Goal: Find specific page/section: Find specific page/section

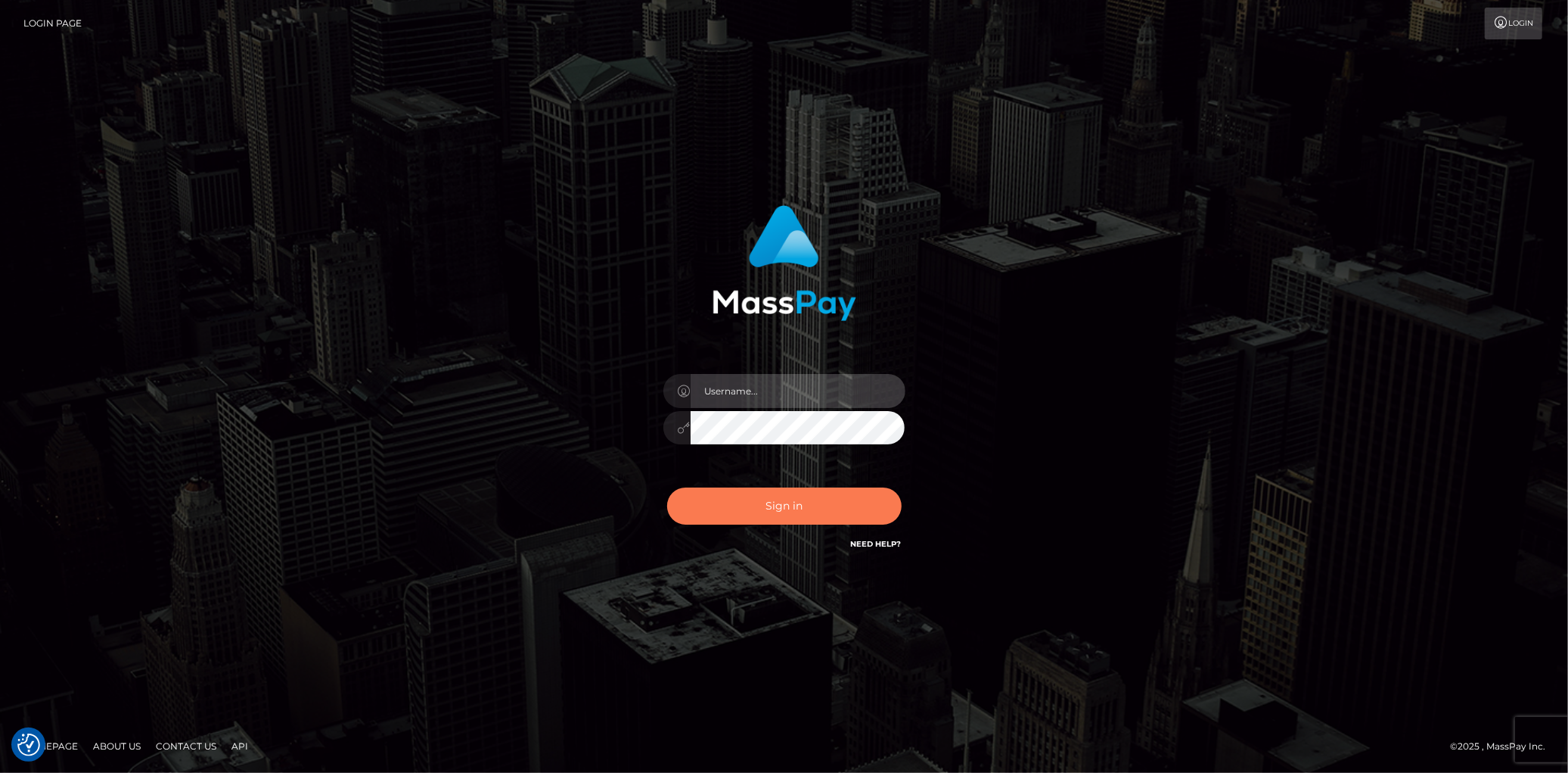
type input "[PERSON_NAME]"
click at [788, 505] on button "Sign in" at bounding box center [784, 505] width 234 height 37
type input "[PERSON_NAME]"
click at [785, 508] on button "Sign in" at bounding box center [784, 505] width 234 height 37
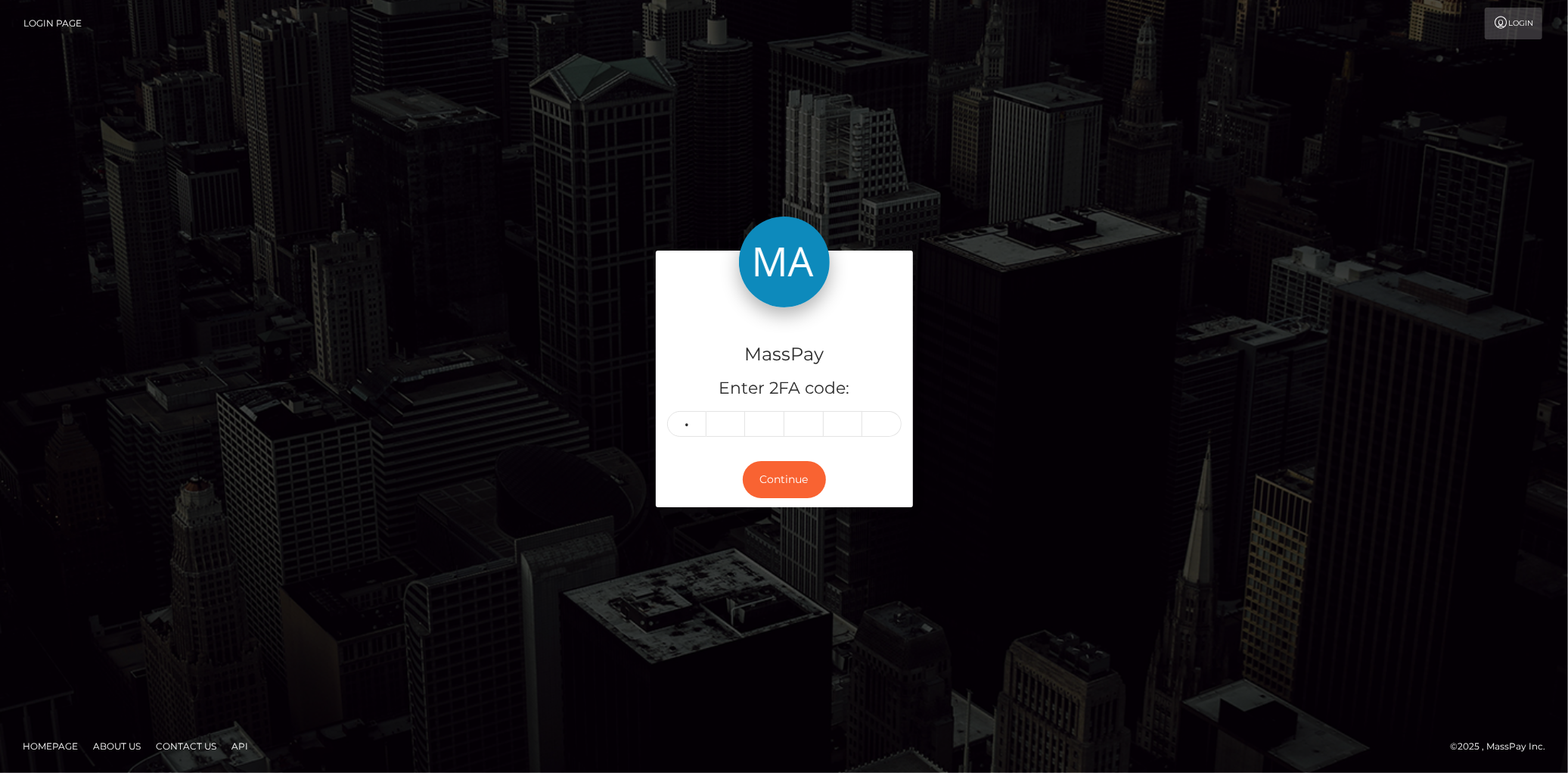
type input "9"
type input "5"
type input "4"
type input "8"
type input "1"
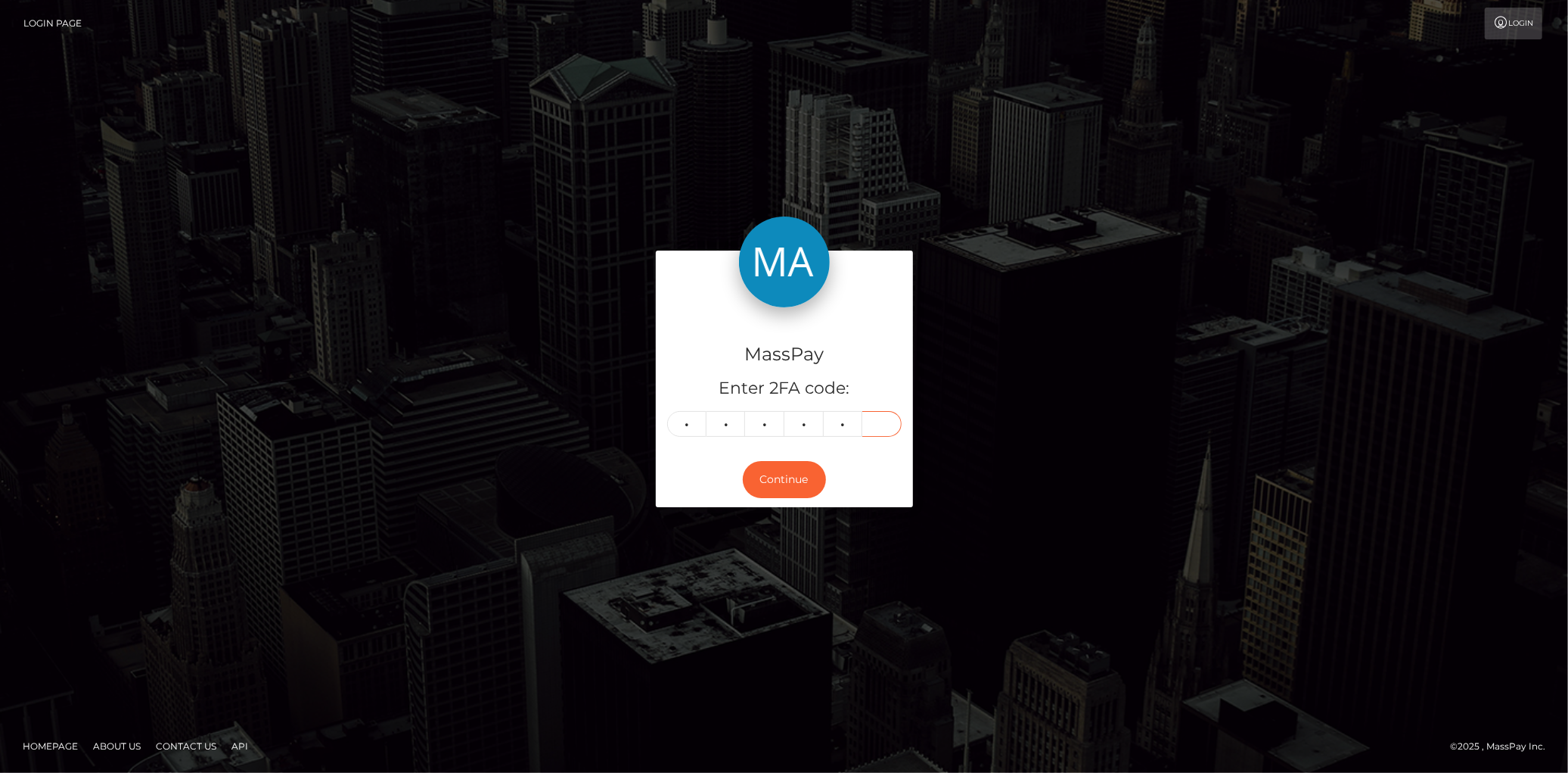
type input "4"
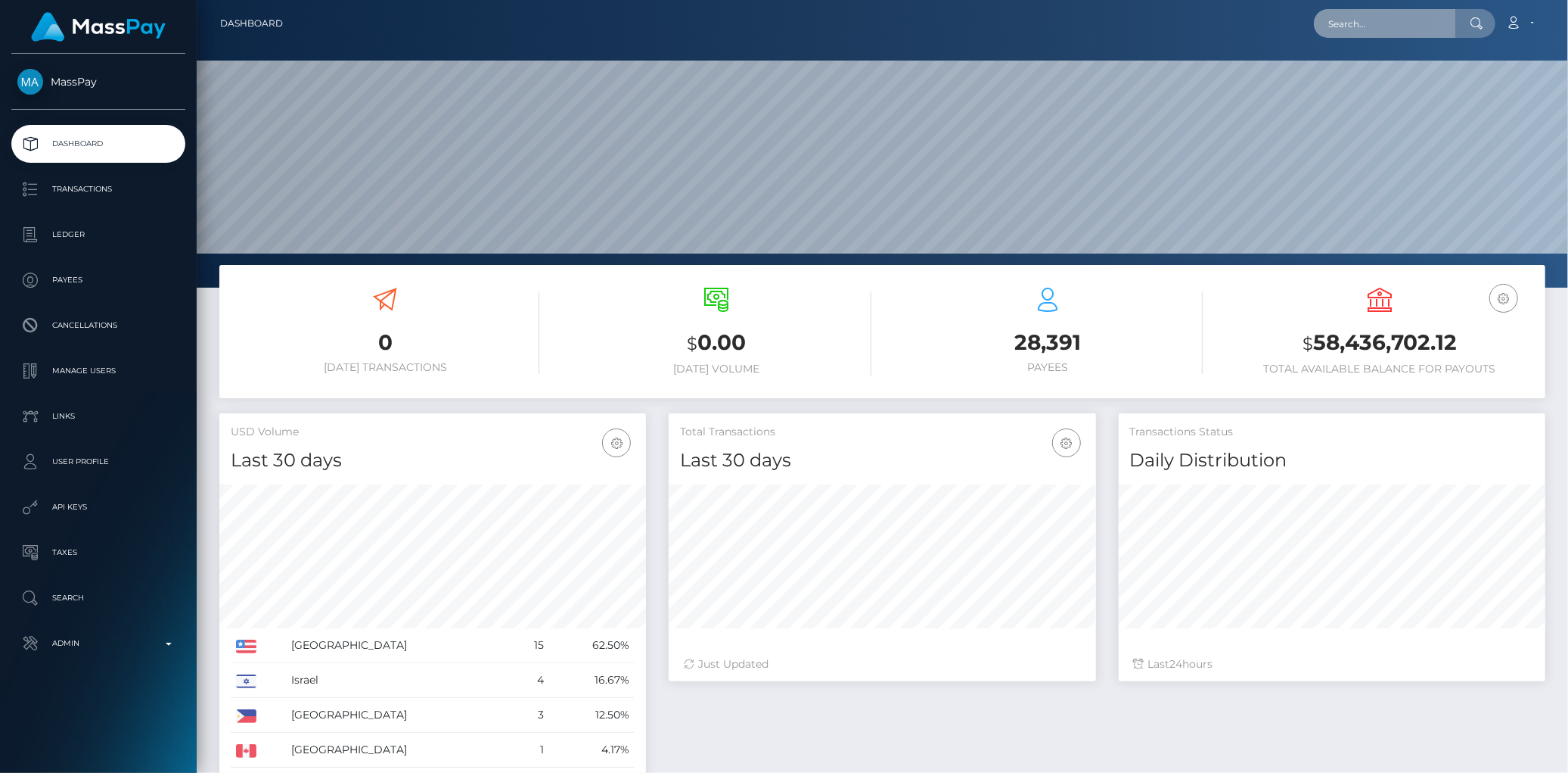
scroll to position [268, 426]
paste input "poact_t5rCqNCG3xtL"
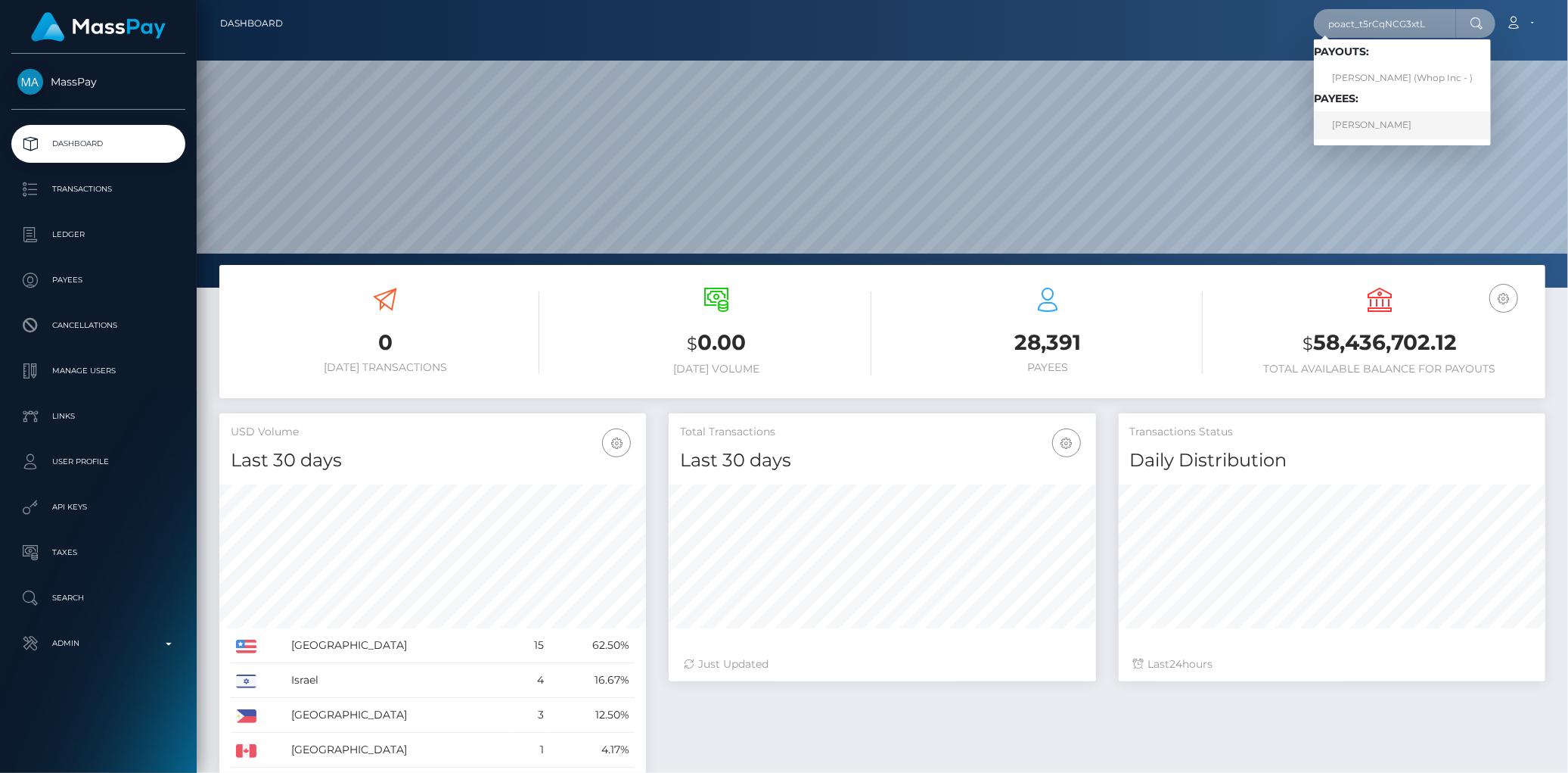
type input "poact_t5rCqNCG3xtL"
click at [1368, 123] on link "ALEKSANDAR RAC" at bounding box center [1402, 125] width 177 height 28
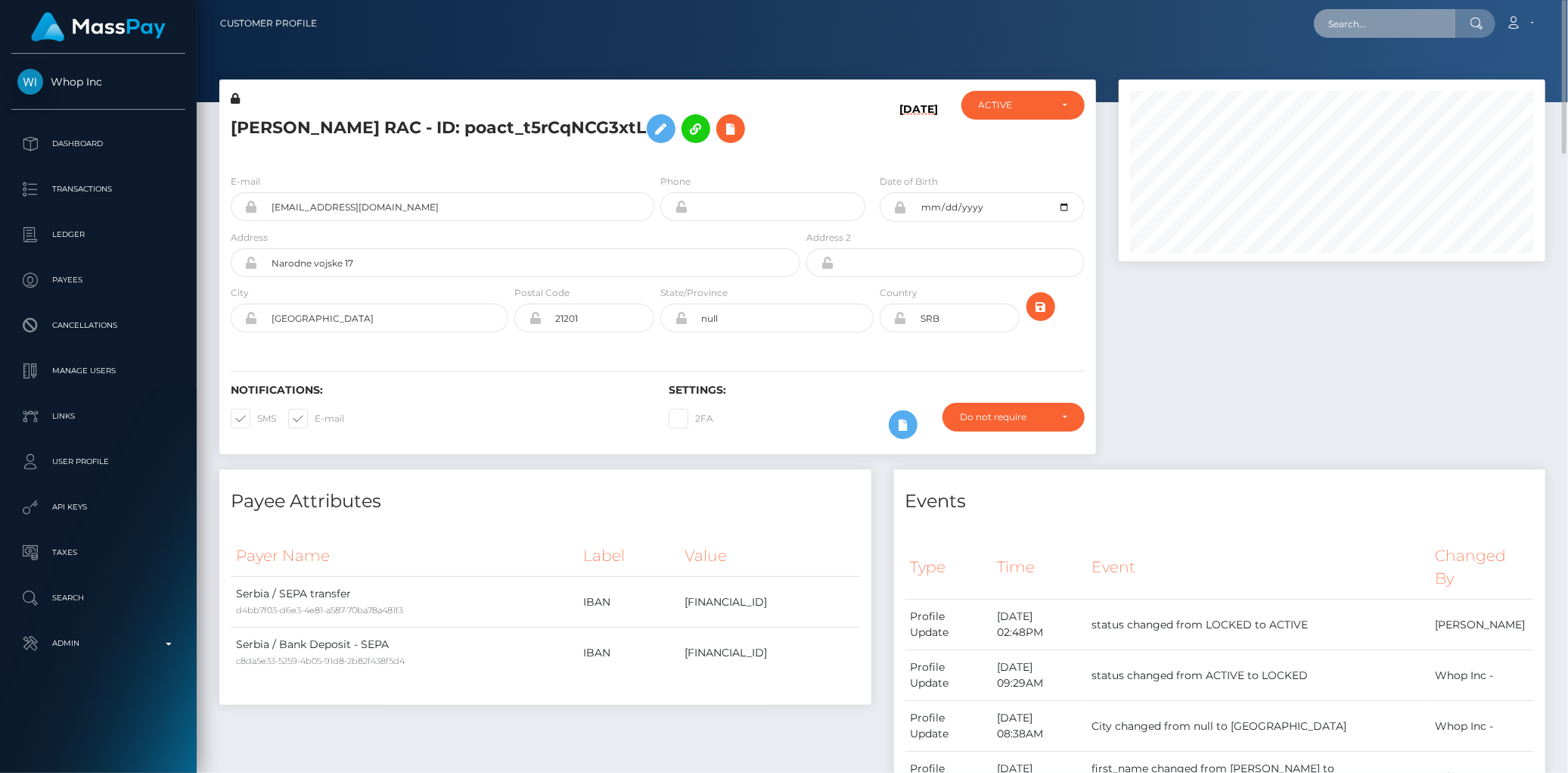
click at [1341, 19] on input "text" at bounding box center [1385, 23] width 142 height 29
paste input "5ebbe3fa-dc44-11ef-a75d-02a1b6596ec3"
type input "5ebbe3fa-dc44-11ef-a75d-02a1b6596ec3"
click at [1349, 77] on link "Jevin Ferris" at bounding box center [1375, 78] width 121 height 28
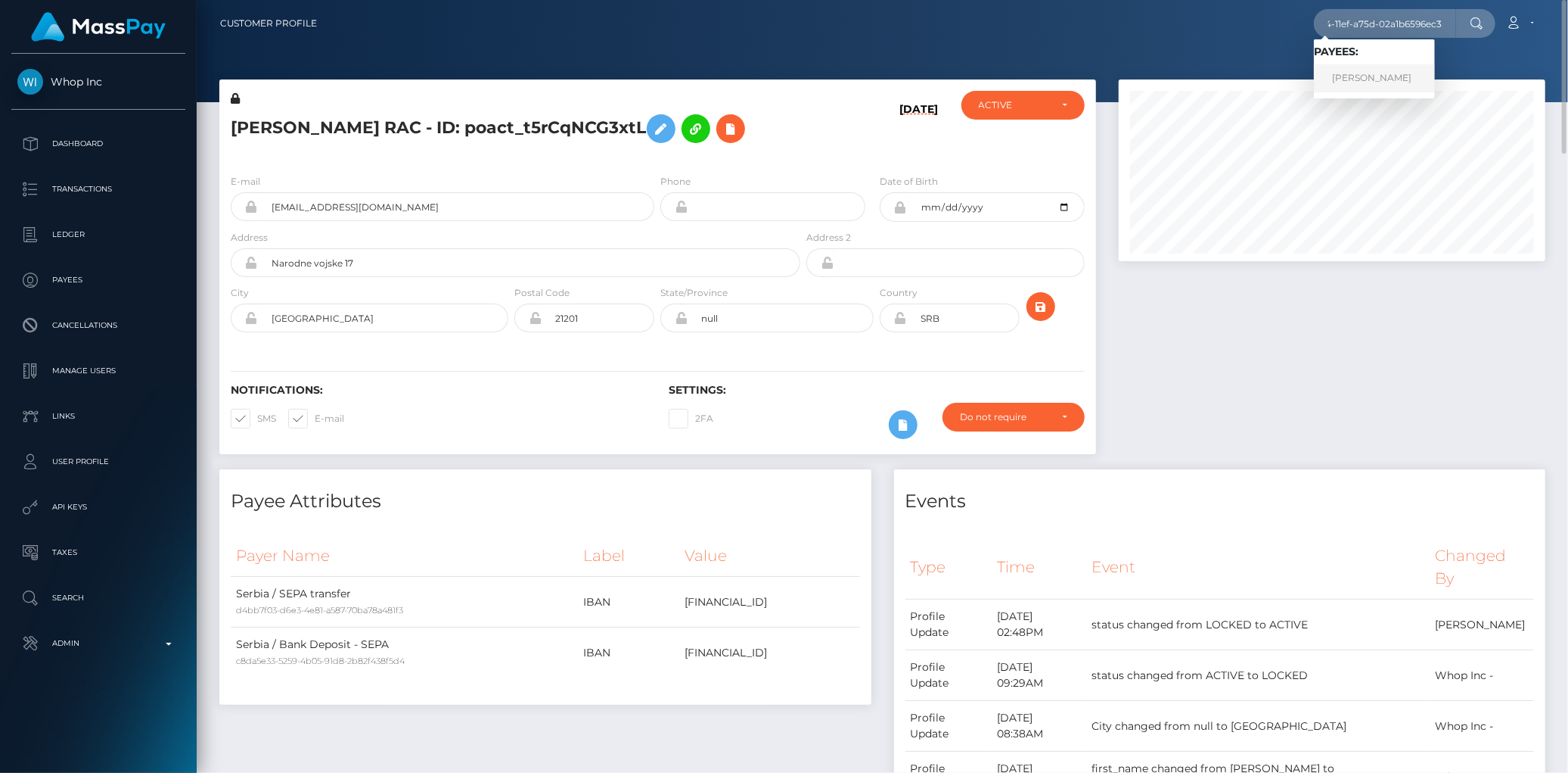
scroll to position [0, 0]
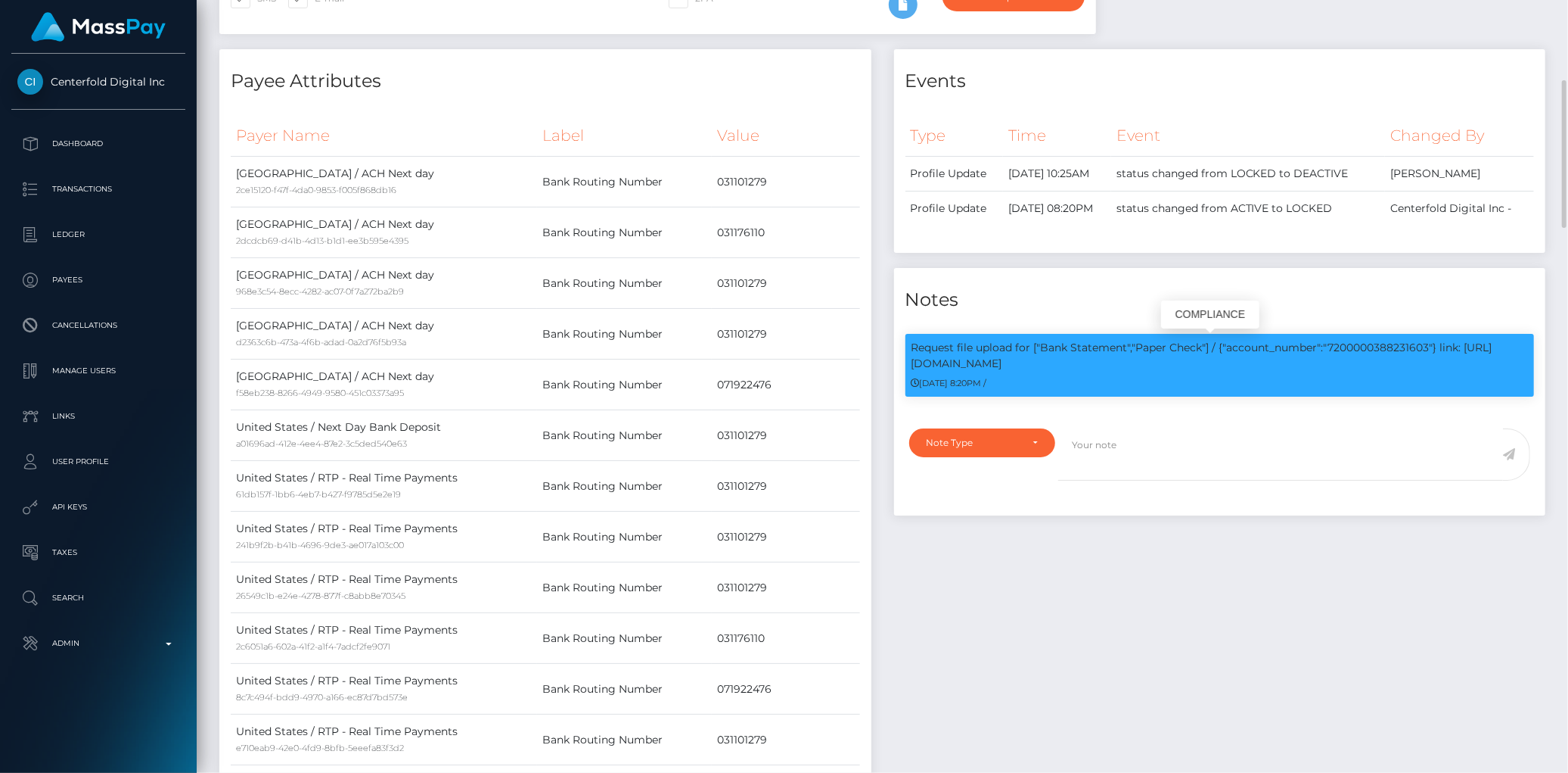
scroll to position [182, 426]
click at [1351, 348] on p "Request file upload for ["Bank Statement","Paper Check"] / {"account_number":"7…" at bounding box center [1220, 355] width 617 height 32
copy p "7200000388231603"
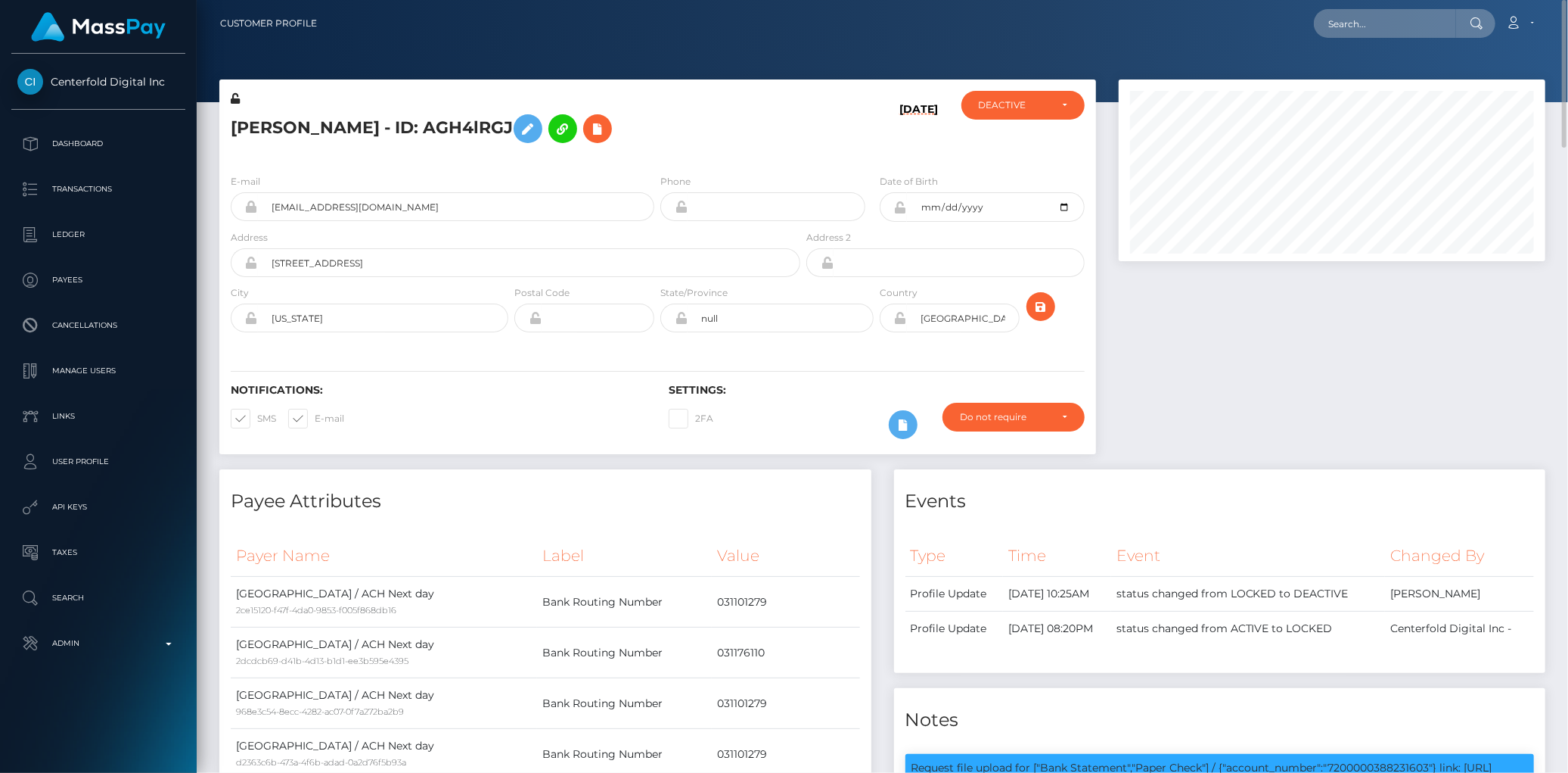
click at [352, 126] on h5 "Jevin Ferris - ID: AGH4lRGJ" at bounding box center [512, 129] width 561 height 44
copy h5 "Jevin Ferris - ID: AGH4lRGJ"
click at [1371, 24] on input "text" at bounding box center [1385, 23] width 142 height 29
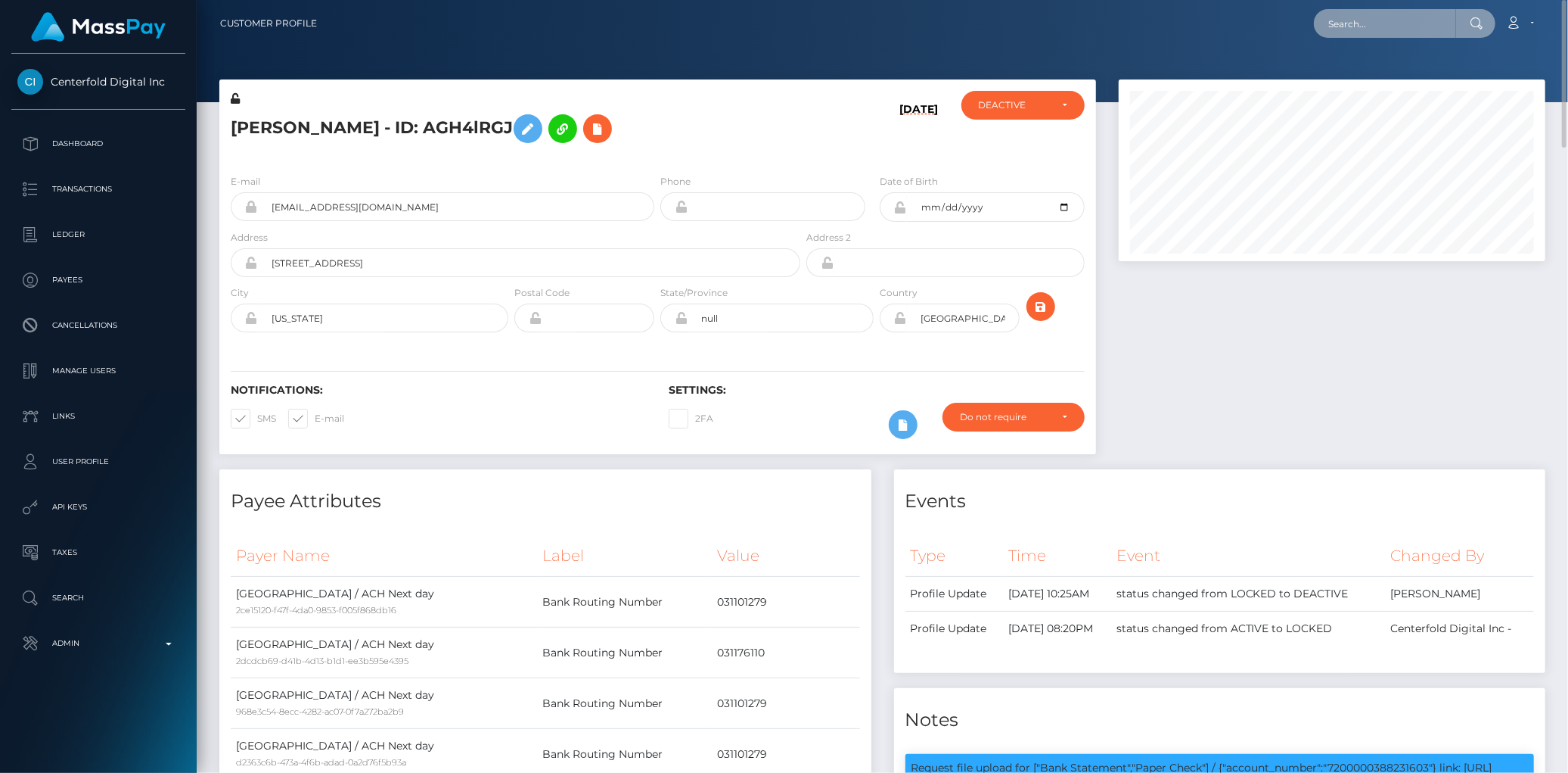
paste input "poact_tvnPUFCEC9ja"
type input "poact_tvnPUFCEC9ja"
click at [1383, 69] on link "Sougata Maity" at bounding box center [1375, 78] width 121 height 28
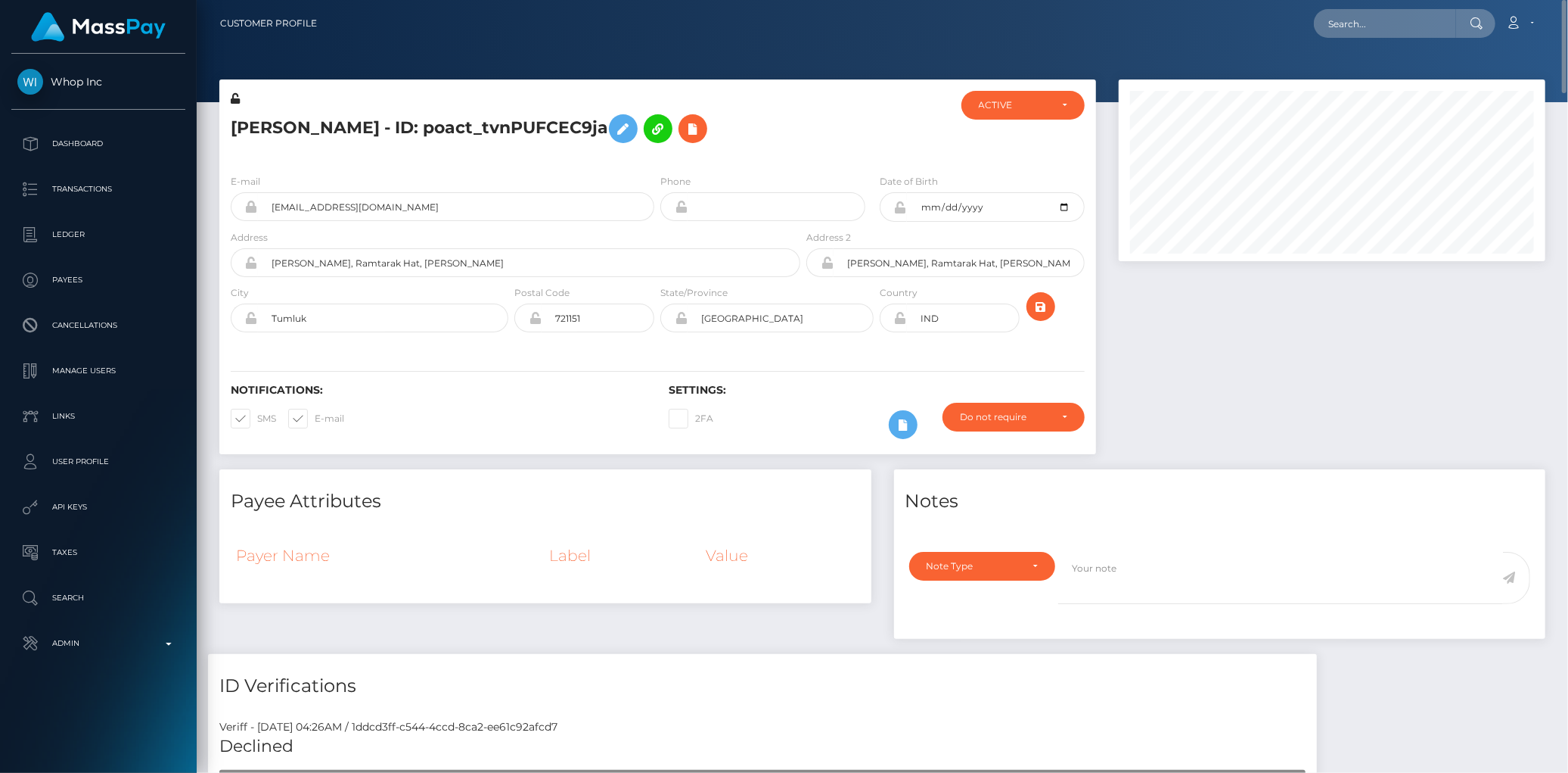
click at [316, 129] on h5 "[PERSON_NAME] - ID: poact_tvnPUFCEC9ja" at bounding box center [512, 129] width 561 height 44
click at [316, 129] on h5 "Sougata Maity - ID: poact_tvnPUFCEC9ja" at bounding box center [512, 129] width 561 height 44
copy h5 "Sougata Maity - ID: poact_tvnPUFCEC9ja"
click at [1412, 20] on input "text" at bounding box center [1385, 23] width 142 height 29
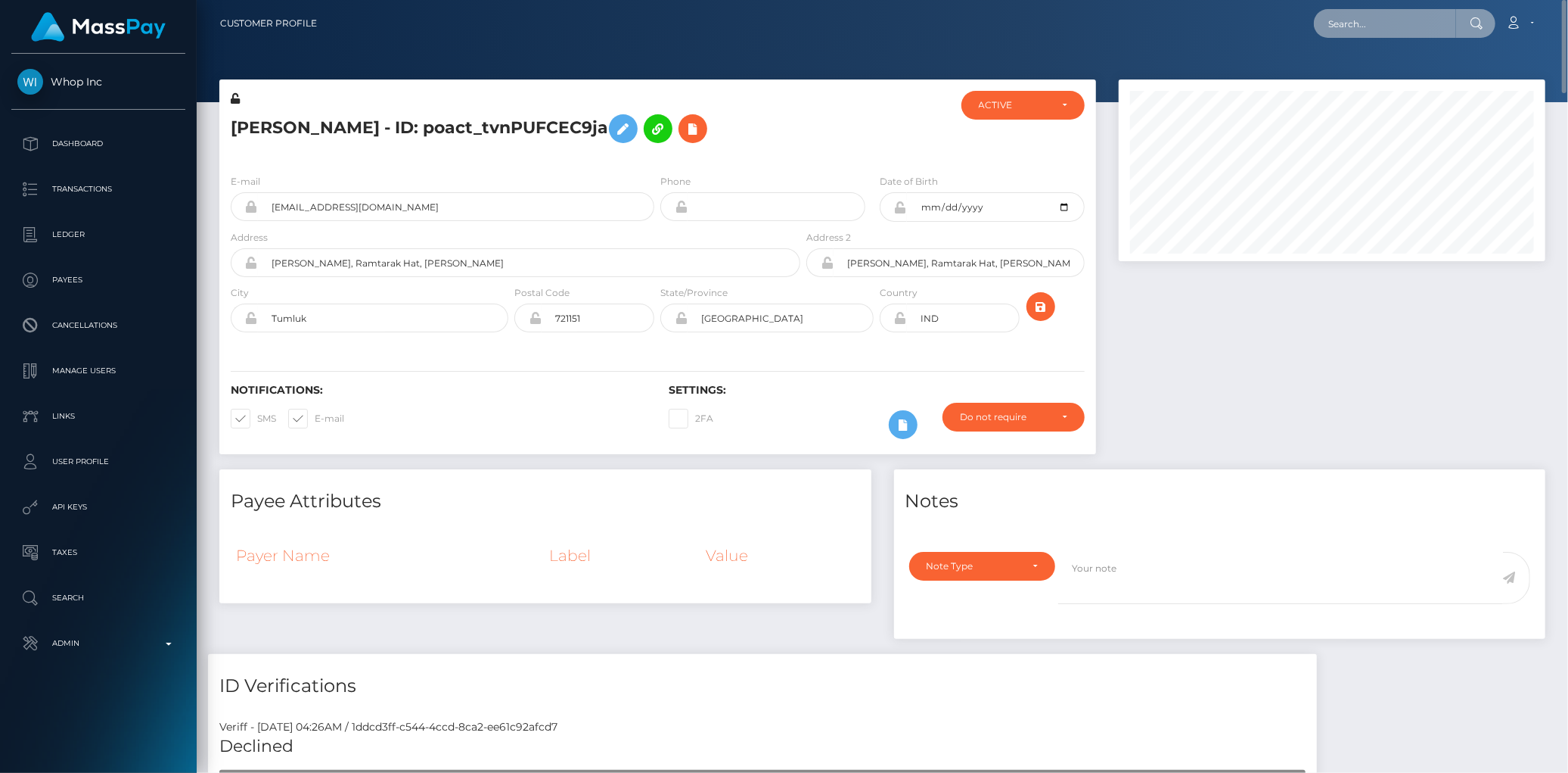
paste input "448a8e62-882b-11f0-8023-0266f44cc279"
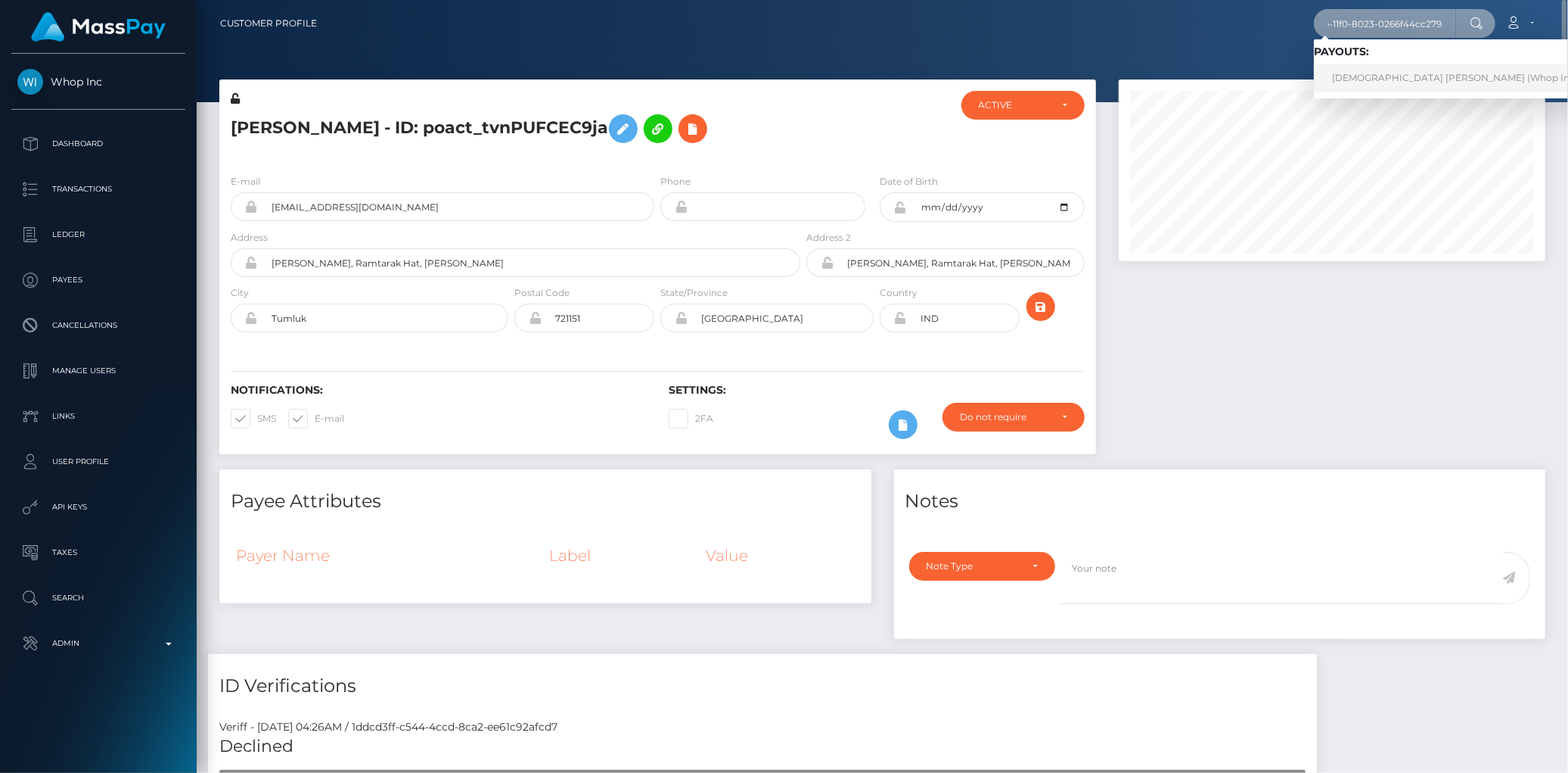
type input "448a8e62-882b-11f0-8023-0266f44cc279"
click at [1375, 78] on link "JEVAUNIE ANTONIO DAYE (Whop Inc - )" at bounding box center [1459, 78] width 291 height 28
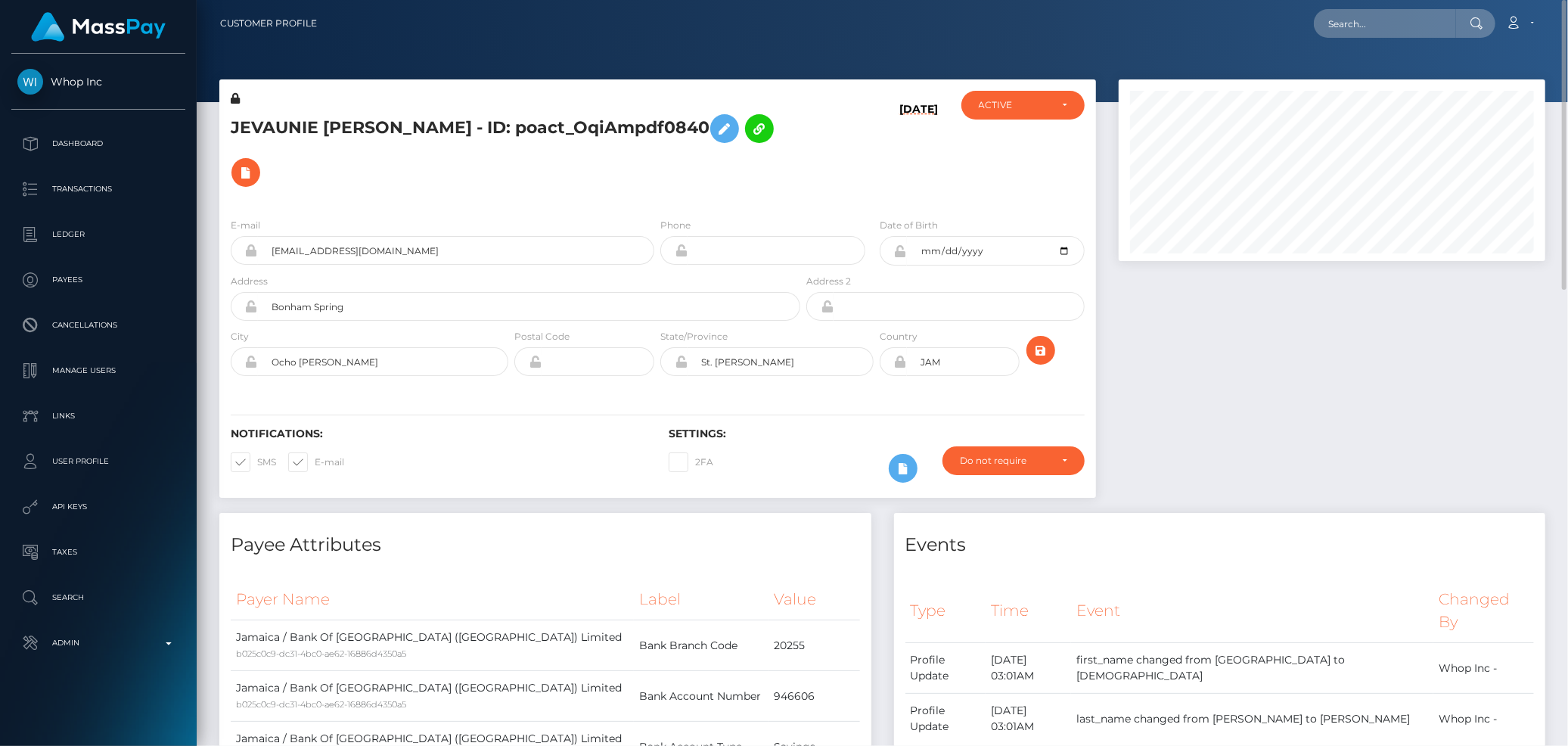
click at [1312, 20] on div "Loading... Loading... Account Edit Profile Logout" at bounding box center [937, 24] width 1216 height 32
click at [1331, 23] on input "text" at bounding box center [1385, 23] width 142 height 29
paste input "1323528752"
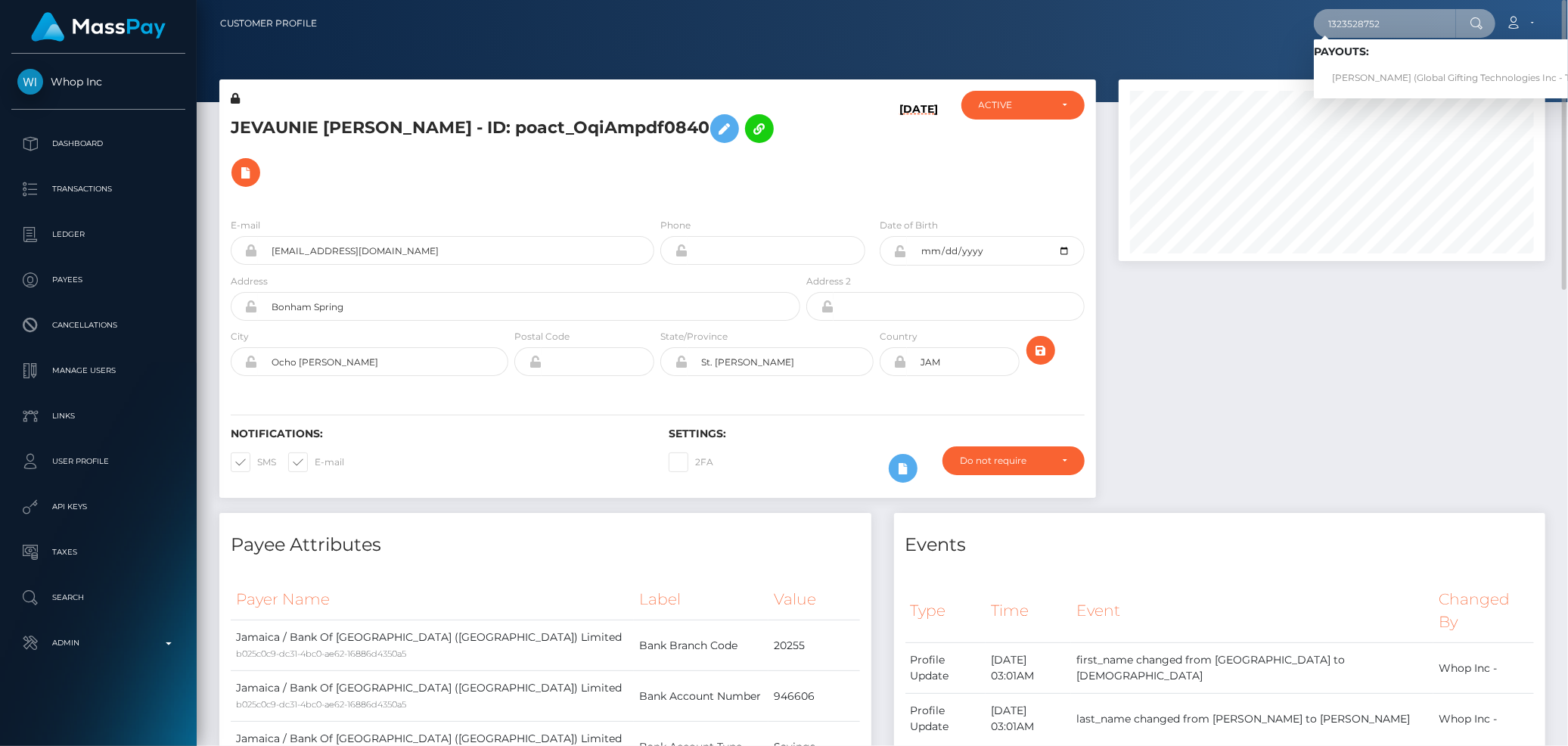
type input "1323528752"
click at [1347, 72] on link "[PERSON_NAME] (Global Gifting Technologies Inc - Throne)" at bounding box center [1466, 78] width 304 height 28
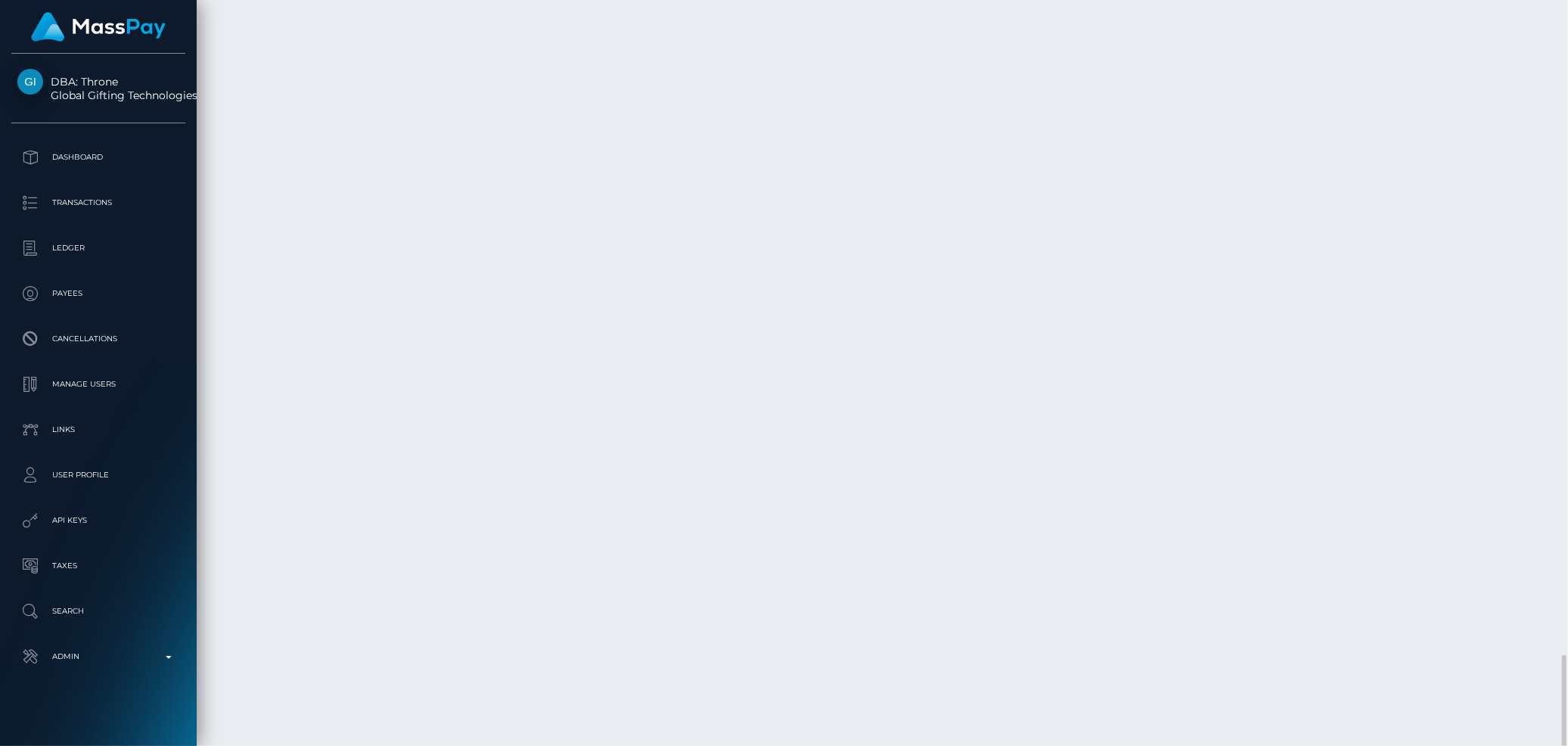
scroll to position [182, 426]
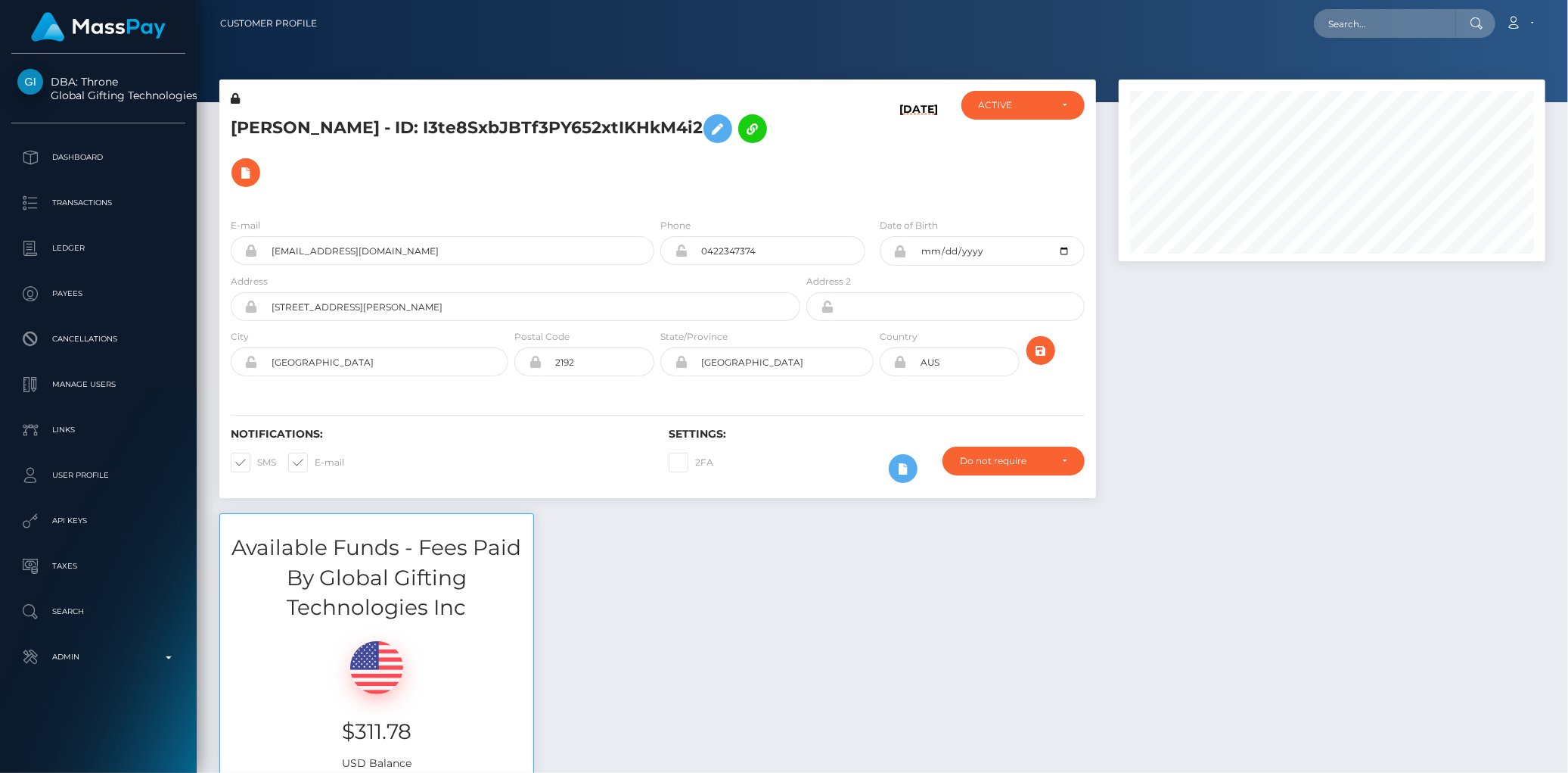
scroll to position [182, 426]
click at [1337, 21] on input "text" at bounding box center [1385, 23] width 142 height 29
paste input "poact_t5rCqNCG3xtL"
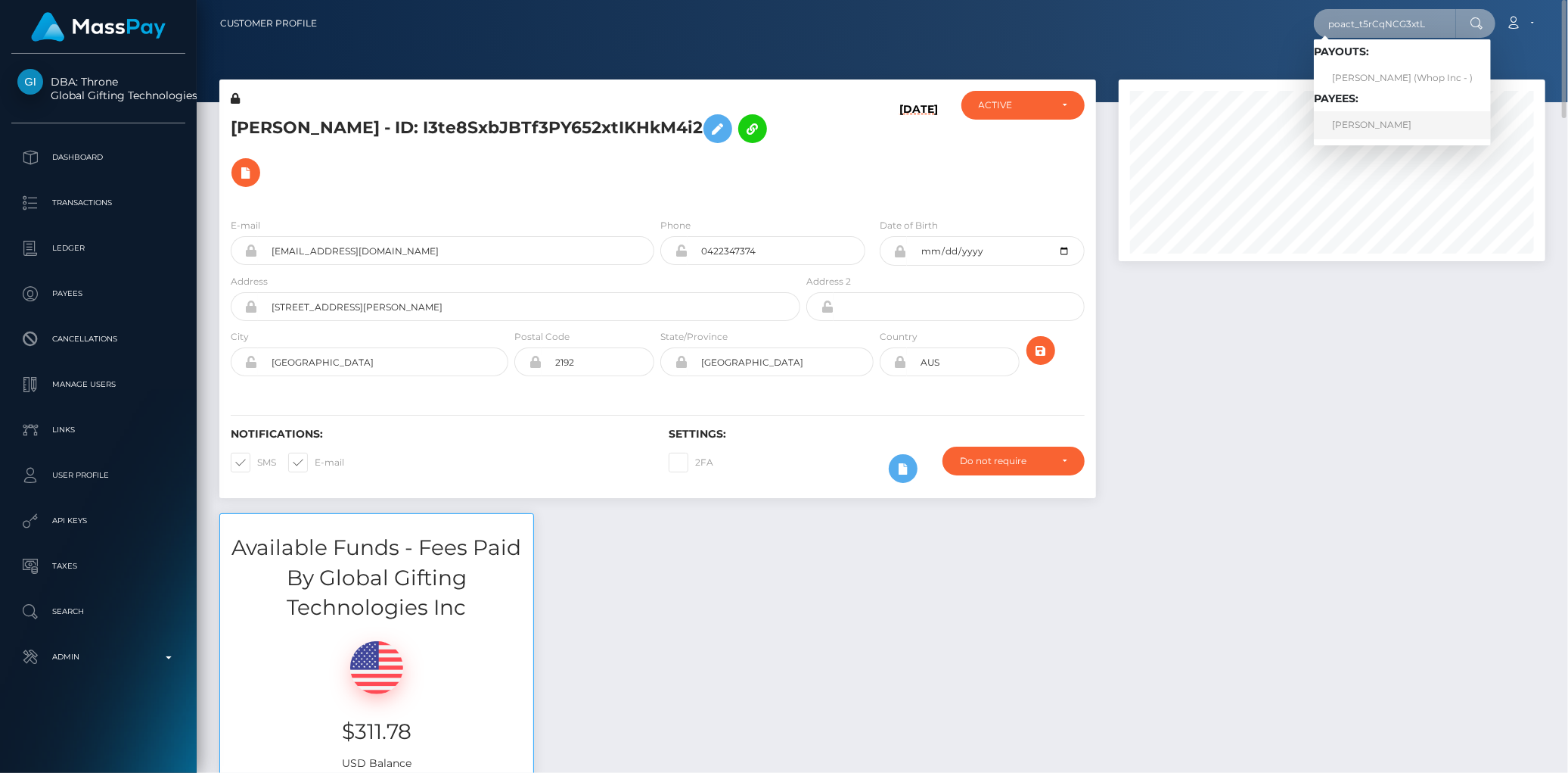
type input "poact_t5rCqNCG3xtL"
click at [1362, 118] on link "ALEKSANDAR RAC" at bounding box center [1402, 125] width 177 height 28
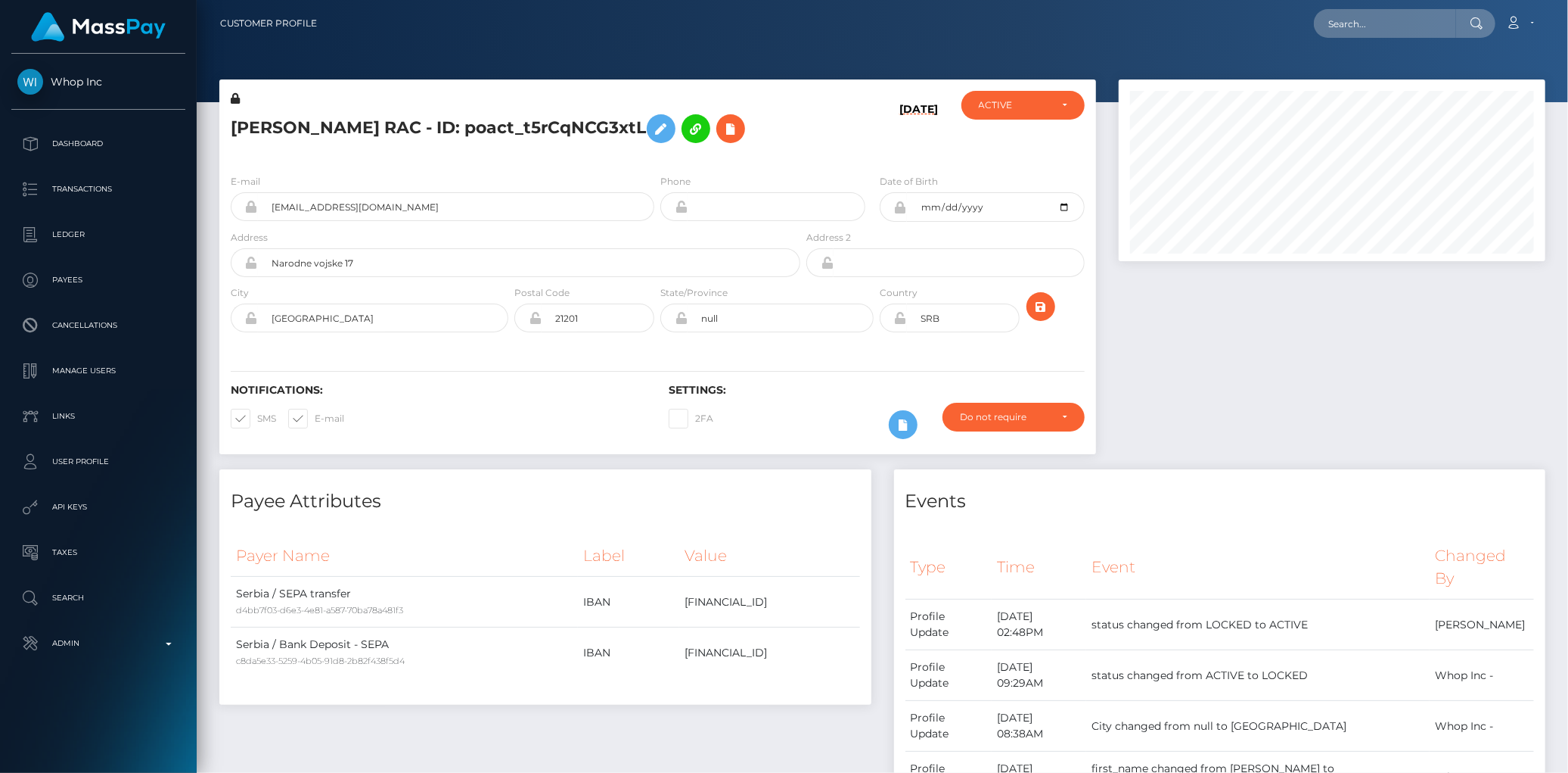
scroll to position [182, 426]
click at [374, 126] on h5 "ALEKSANDAR RAC - ID: poact_t5rCqNCG3xtL" at bounding box center [512, 129] width 561 height 44
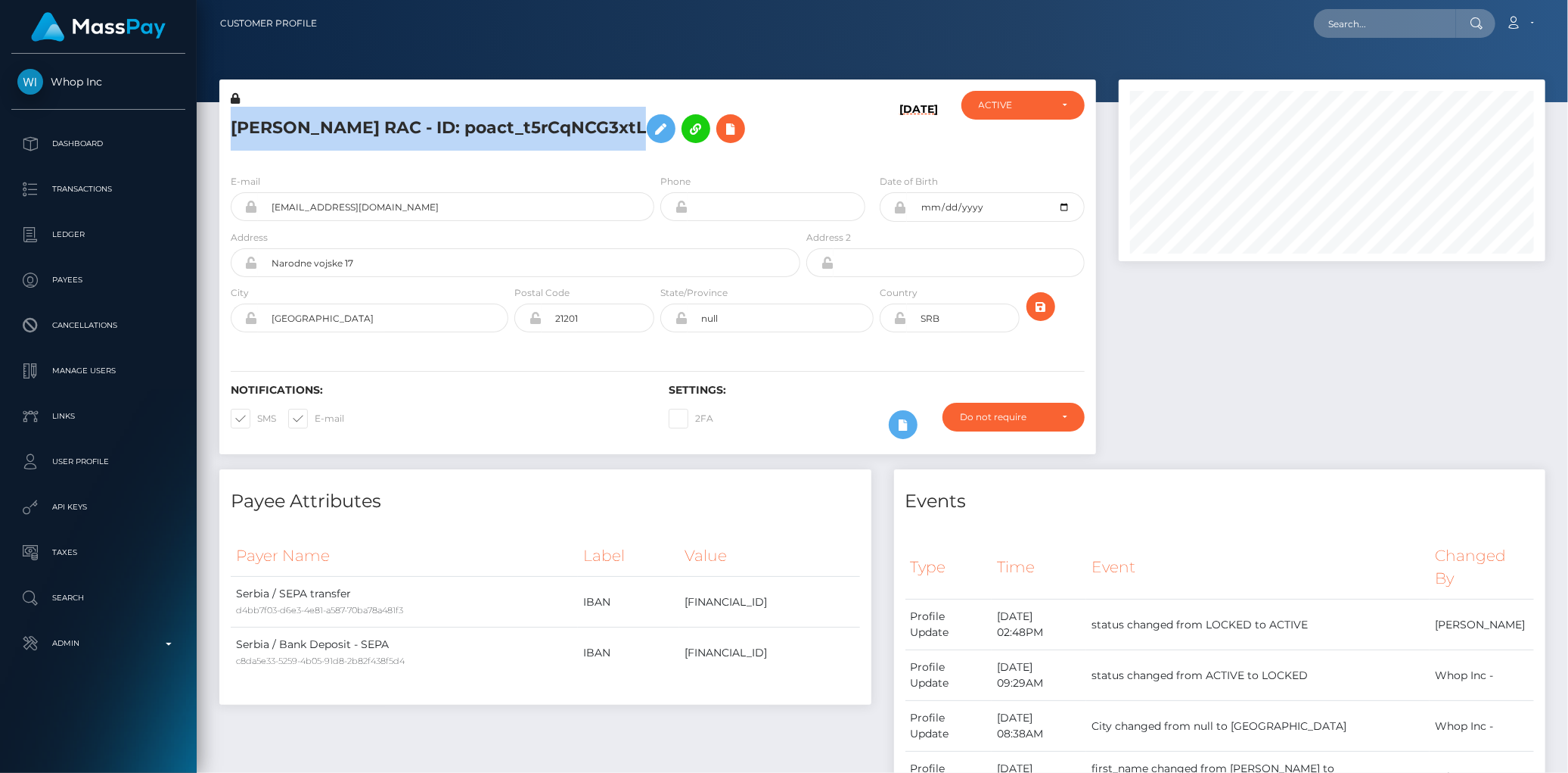
click at [374, 126] on h5 "ALEKSANDAR RAC - ID: poact_t5rCqNCG3xtL" at bounding box center [512, 129] width 561 height 44
copy h5 "ALEKSANDAR RAC - ID: poact_t5rCqNCG3xtL"
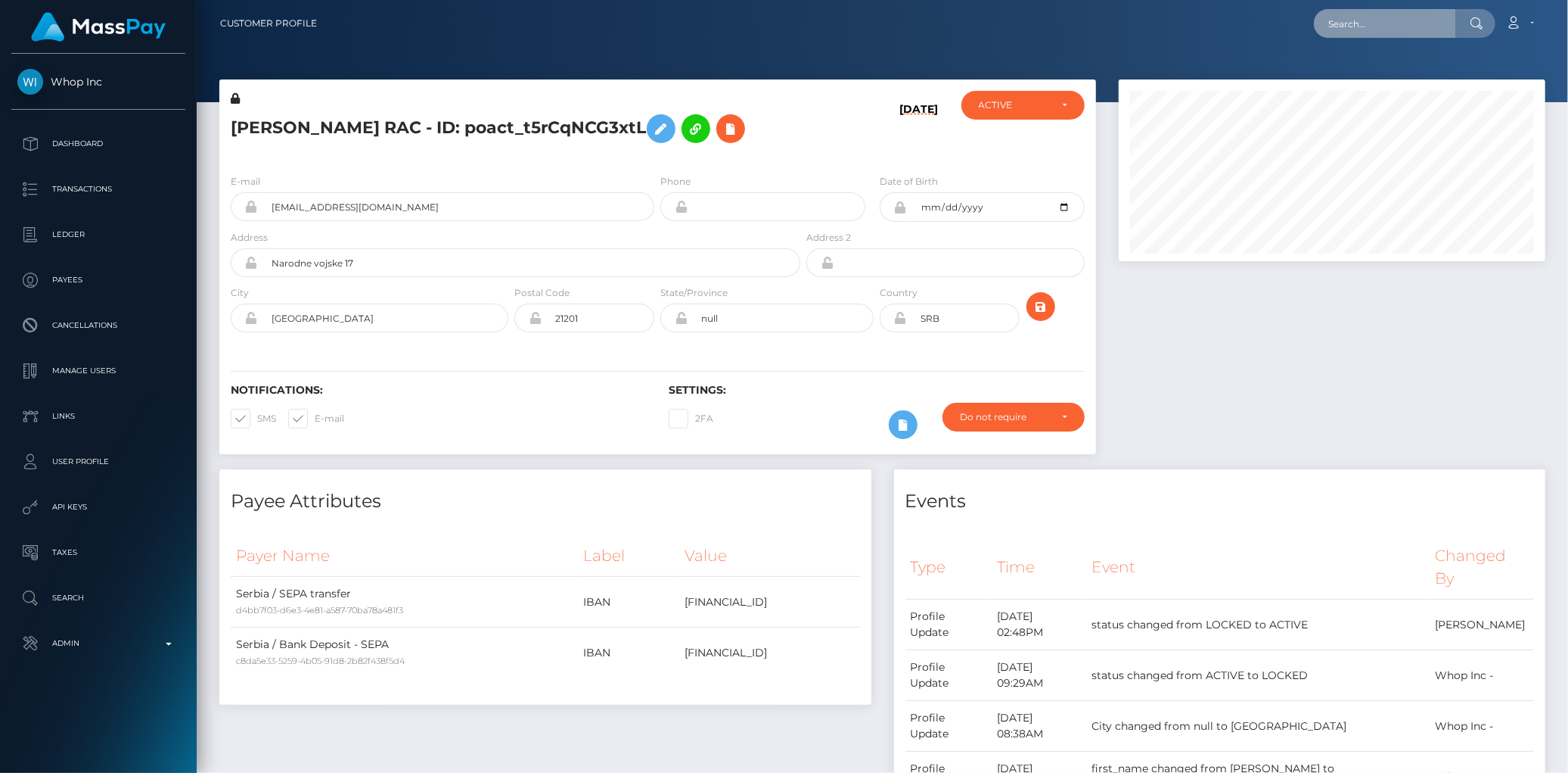
click at [1378, 21] on input "text" at bounding box center [1385, 23] width 142 height 29
paste input "poact_XPz0xzIoI1Pb"
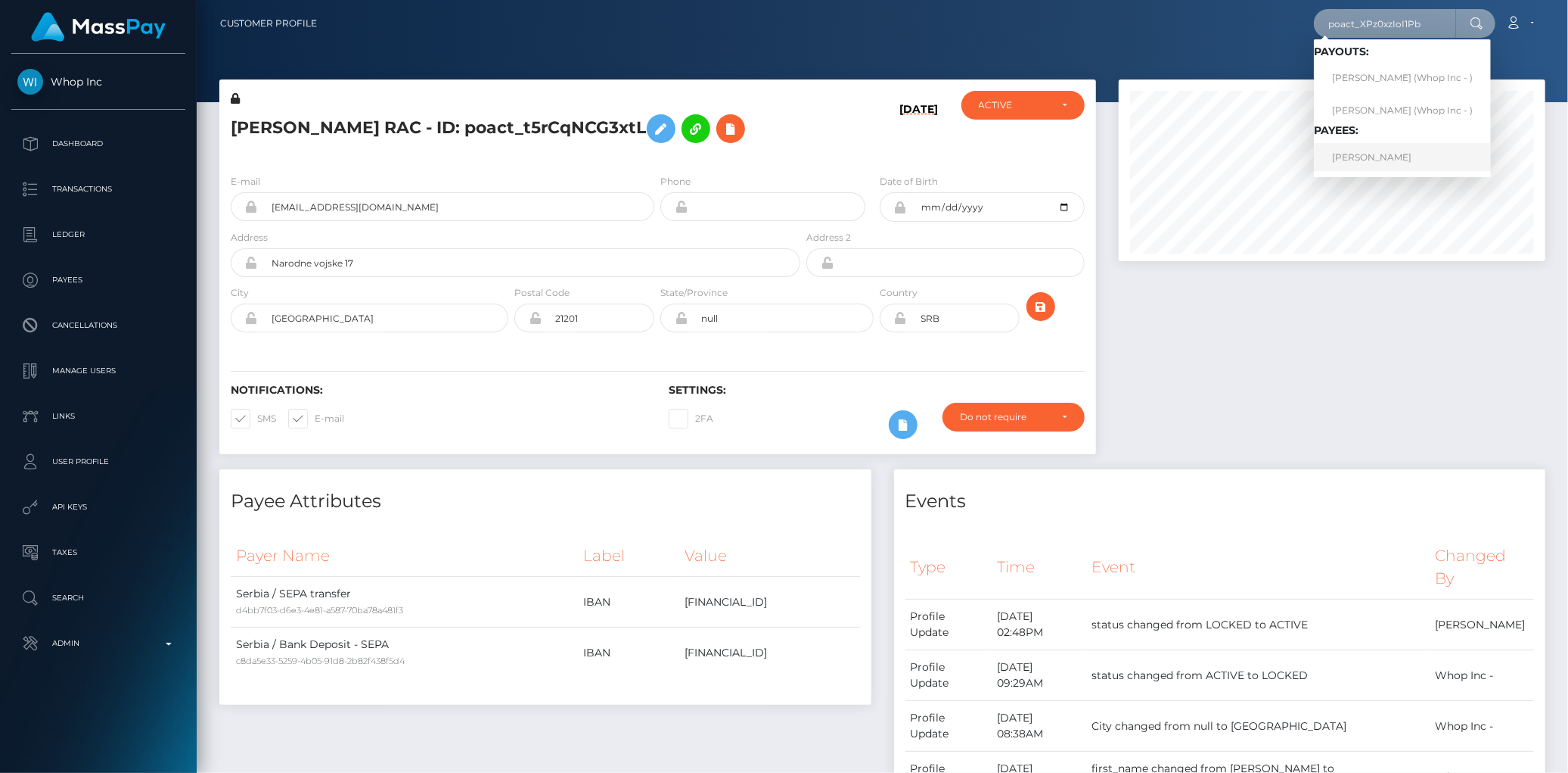
type input "poact_XPz0xzIoI1Pb"
click at [1359, 152] on link "ANAS ANAS" at bounding box center [1402, 157] width 177 height 28
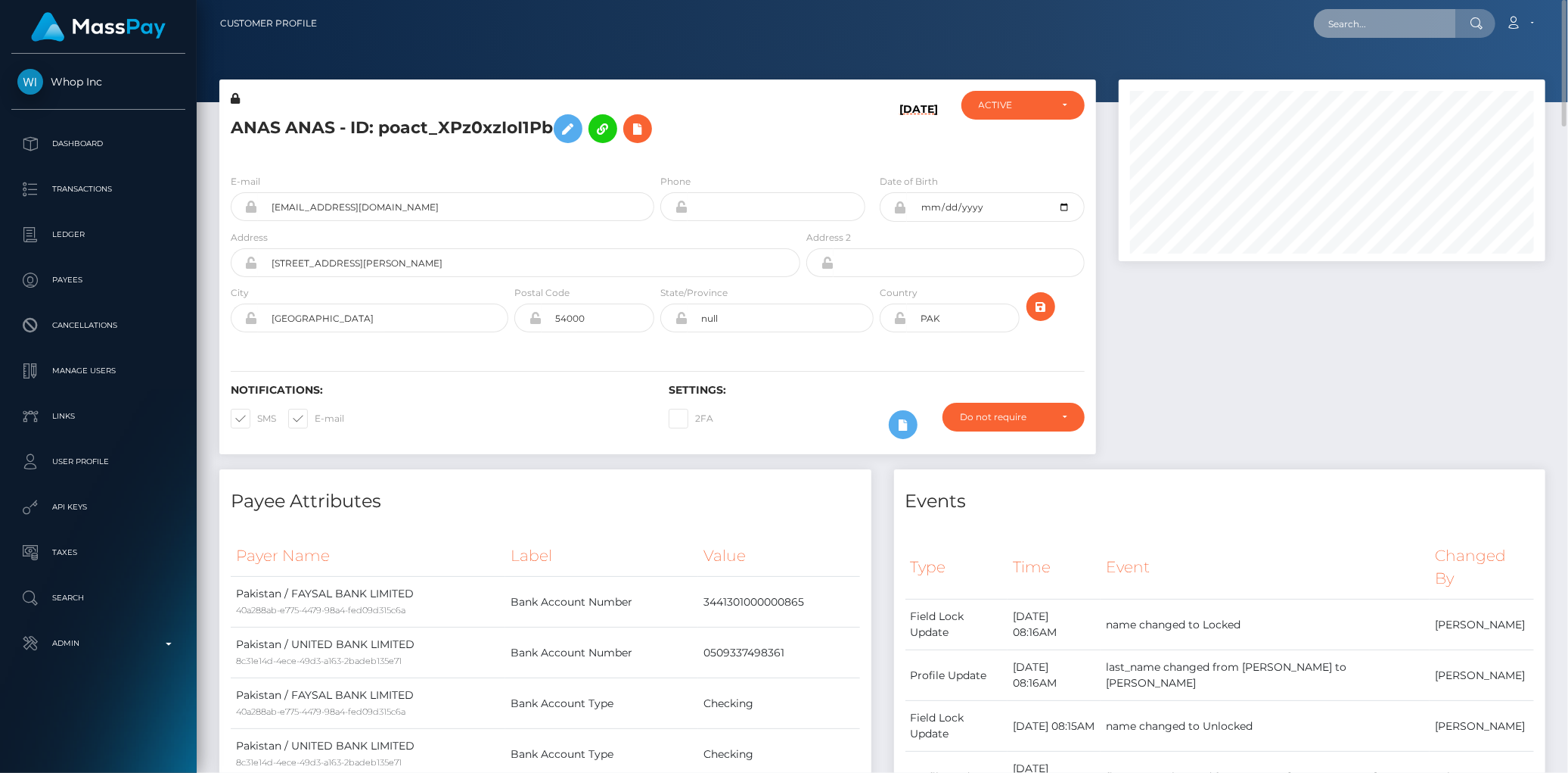
click at [1445, 16] on input "text" at bounding box center [1385, 23] width 142 height 29
paste input "[EMAIL_ADDRESS][DOMAIN_NAME]"
type input "[EMAIL_ADDRESS][DOMAIN_NAME]"
click at [1368, 74] on link "[PERSON_NAME]" at bounding box center [1375, 78] width 121 height 28
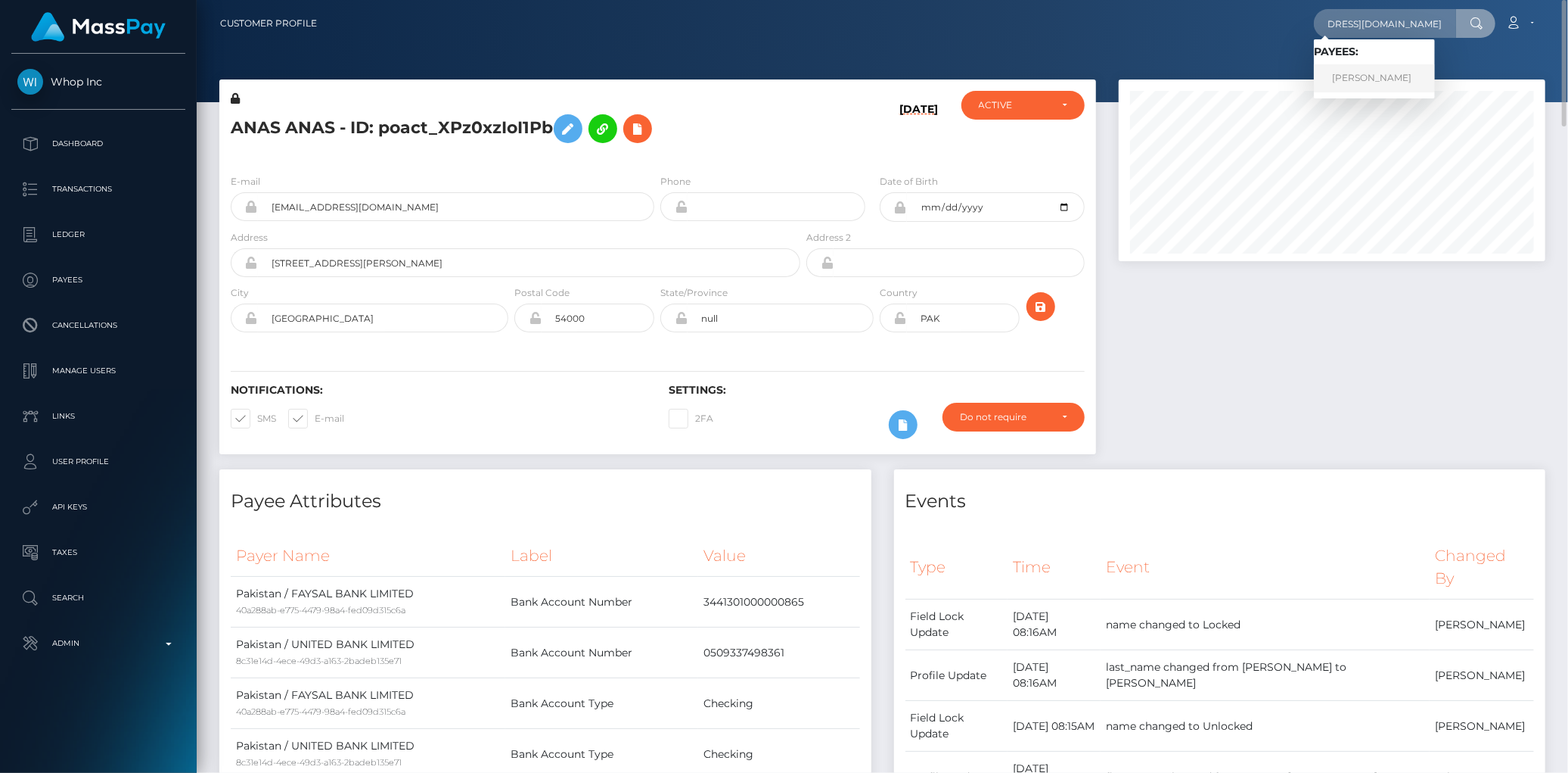
scroll to position [0, 0]
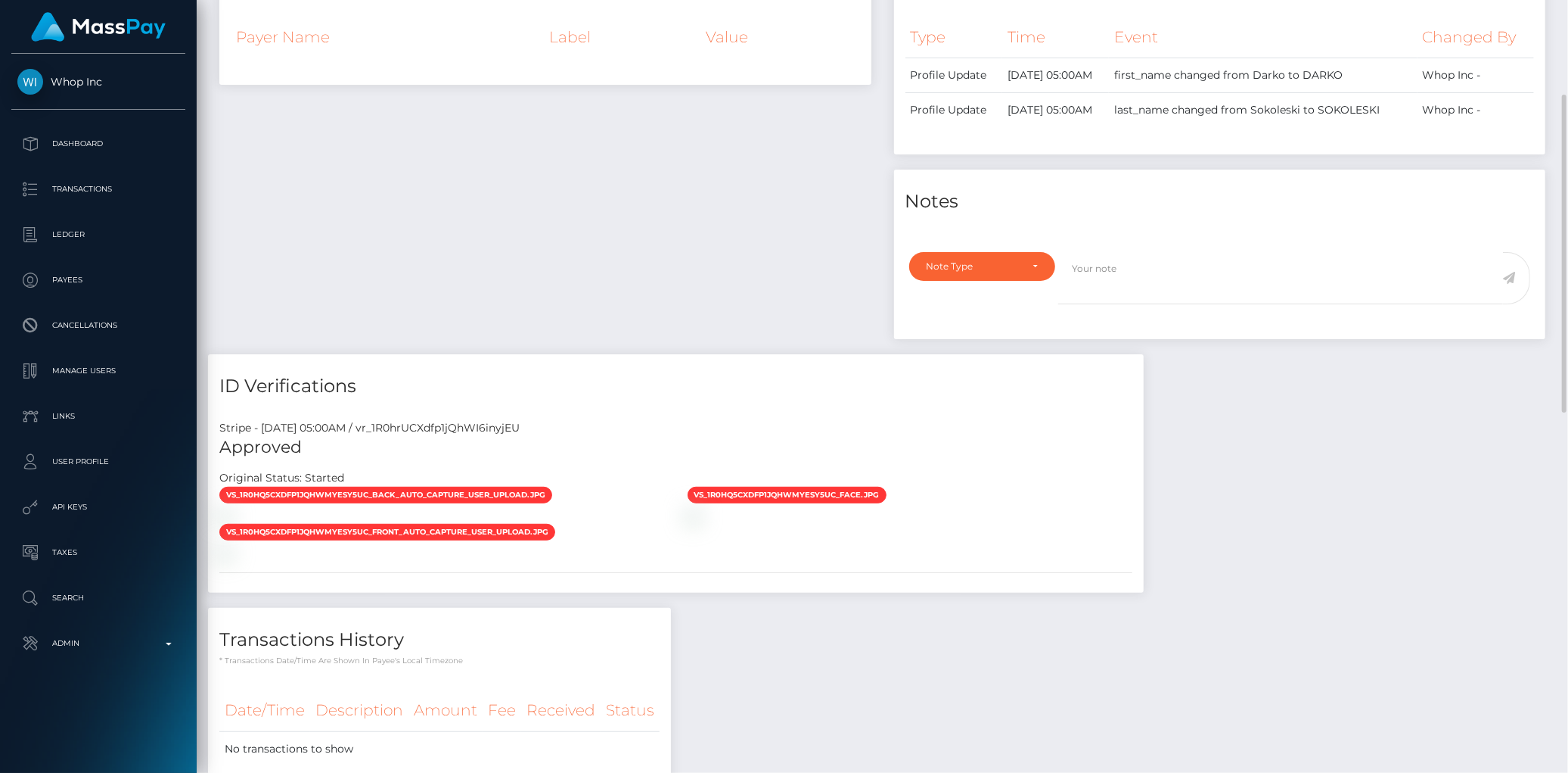
scroll to position [14, 0]
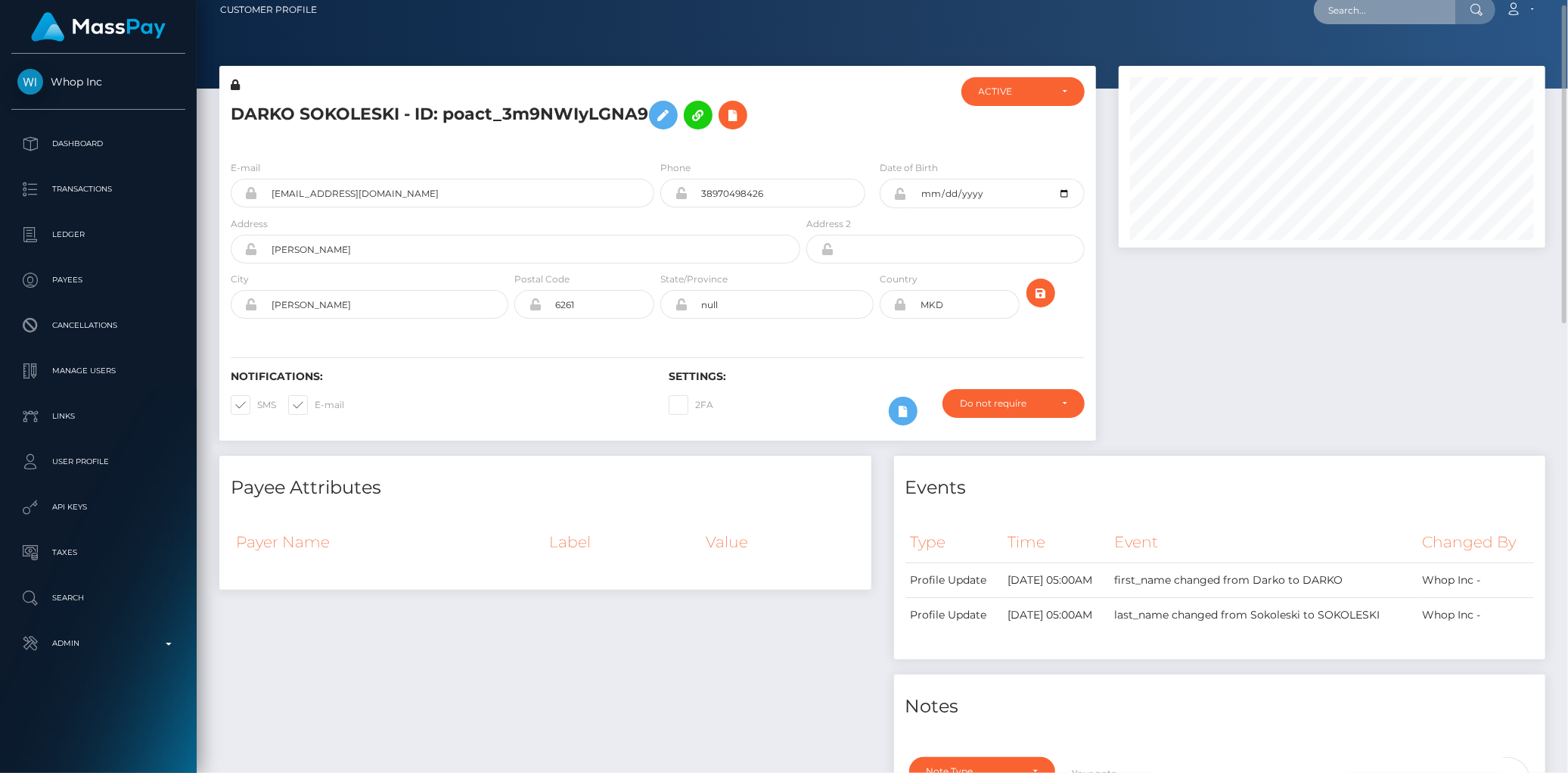
click at [1368, 0] on input "text" at bounding box center [1385, 9] width 142 height 29
paste input "1323572598"
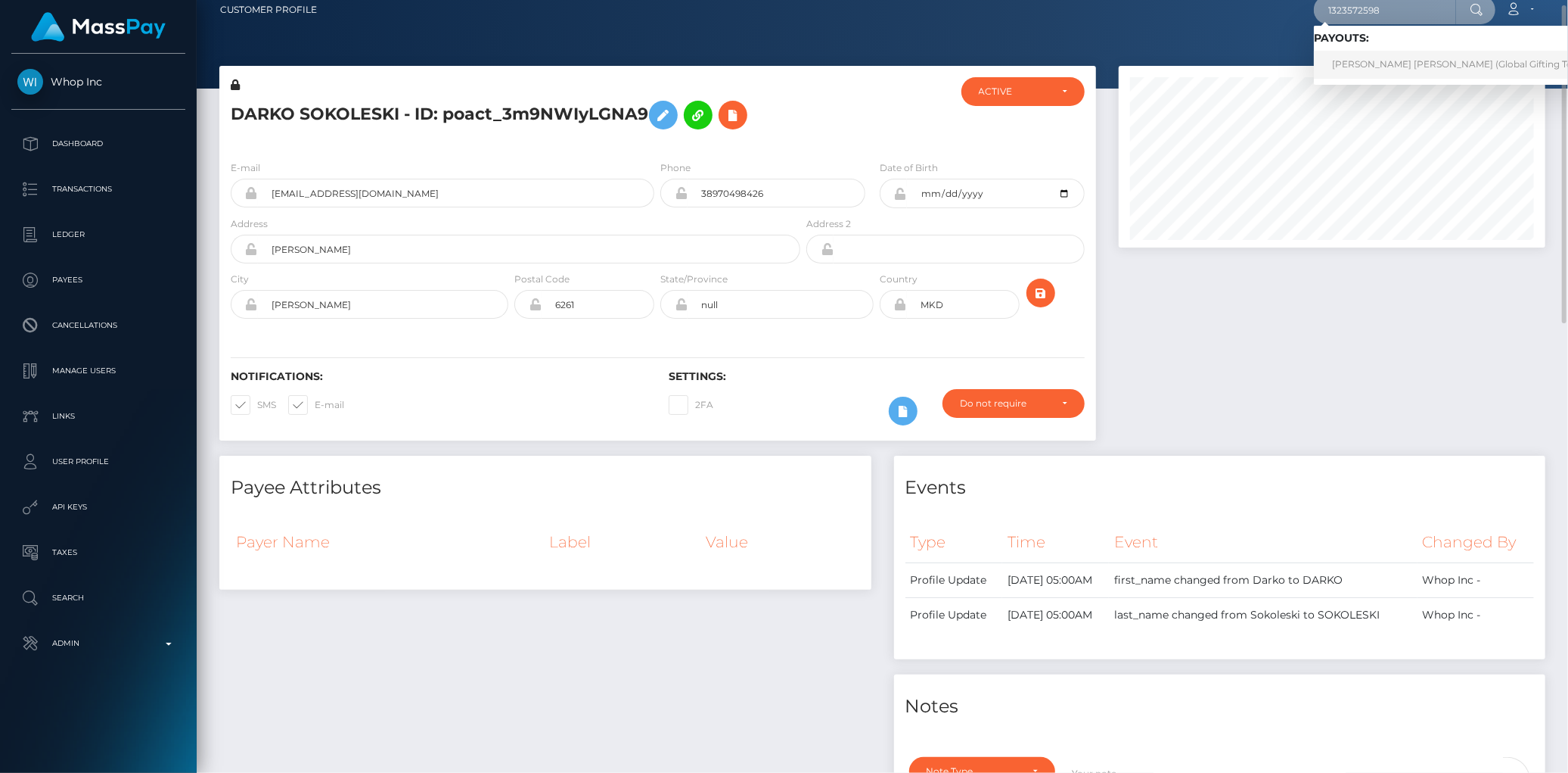
type input "1323572598"
click at [1380, 55] on link "ANASTASIA JADE BRANDON (Global Gifting Technologies Inc - Throne)" at bounding box center [1508, 64] width 387 height 28
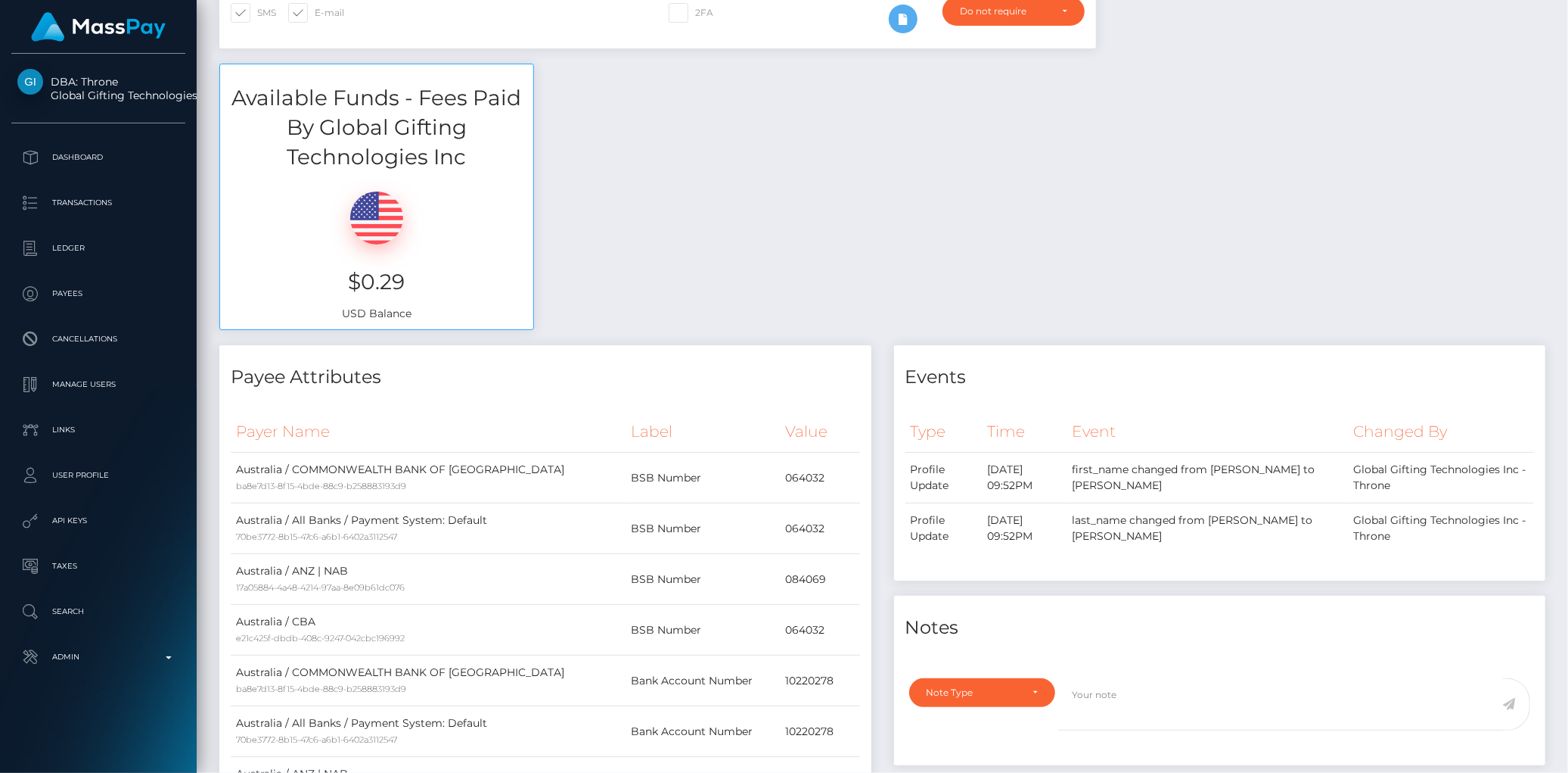
scroll to position [9, 0]
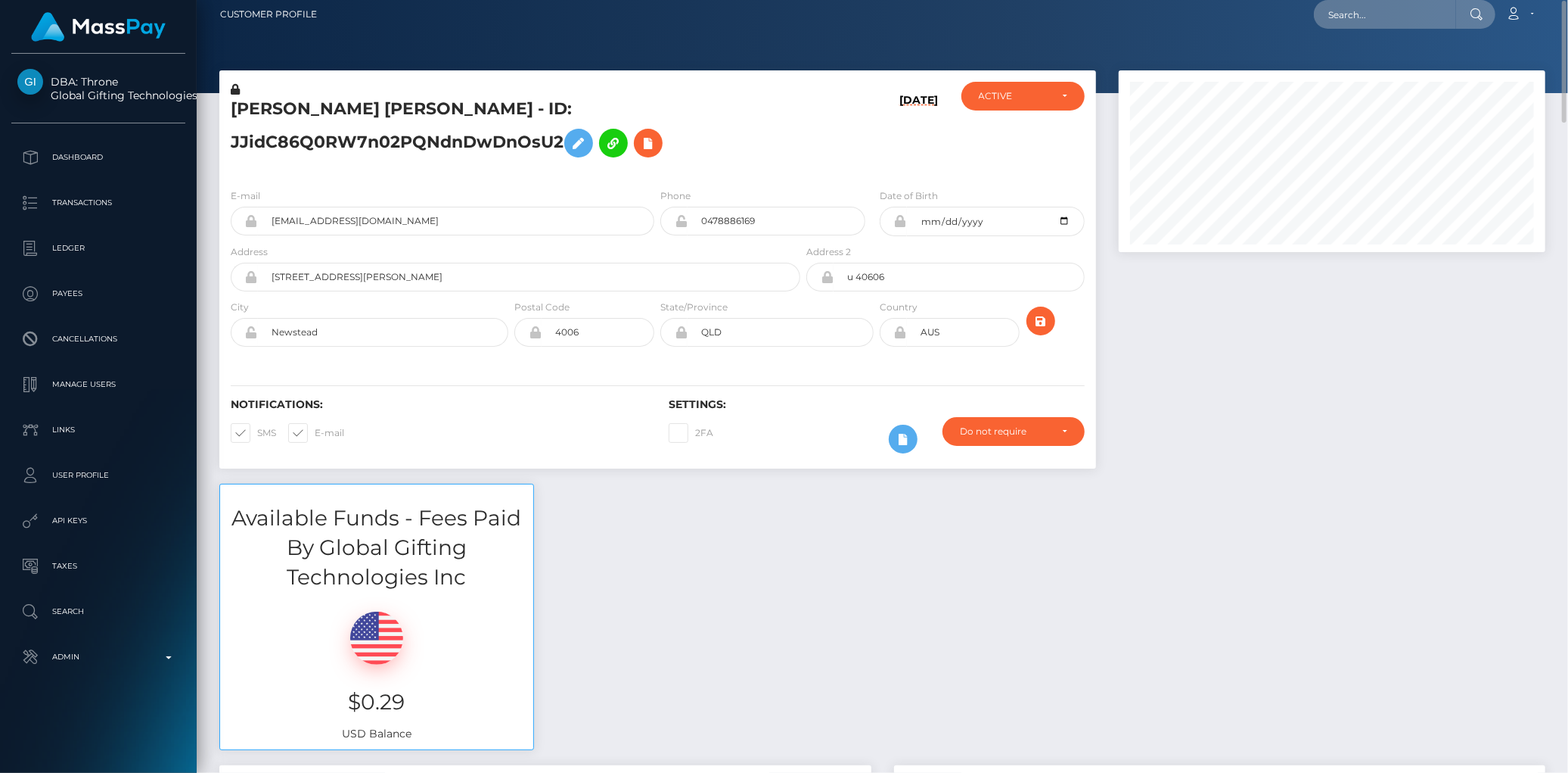
click at [1382, 31] on nav "Customer Profile Loading... Loading... Account" at bounding box center [882, 14] width 1372 height 47
click at [1383, 27] on input "text" at bounding box center [1385, 14] width 142 height 29
paste input "1323528752"
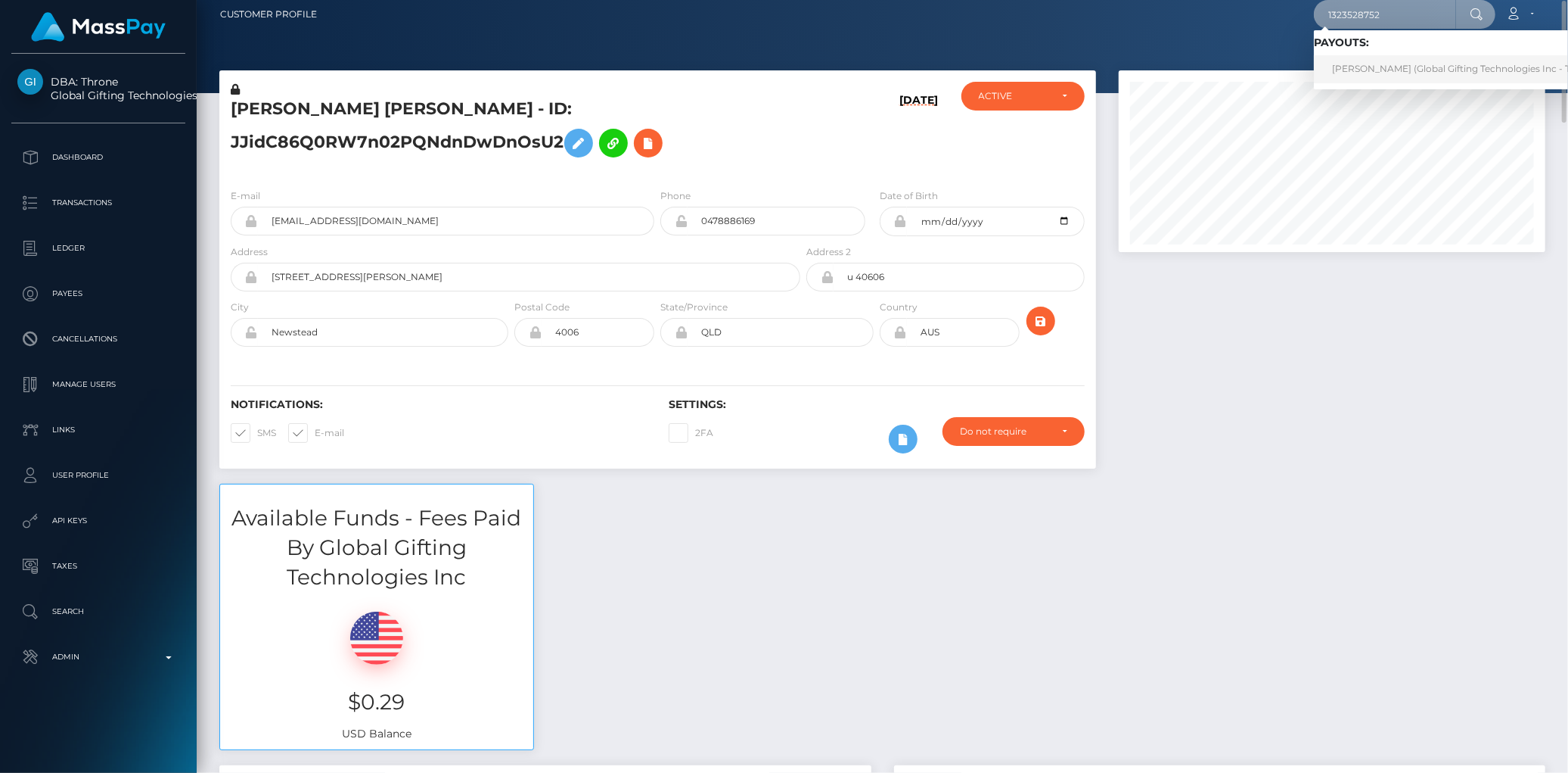
type input "1323528752"
click at [1367, 64] on link "[PERSON_NAME] (Global Gifting Technologies Inc - Throne)" at bounding box center [1466, 69] width 304 height 28
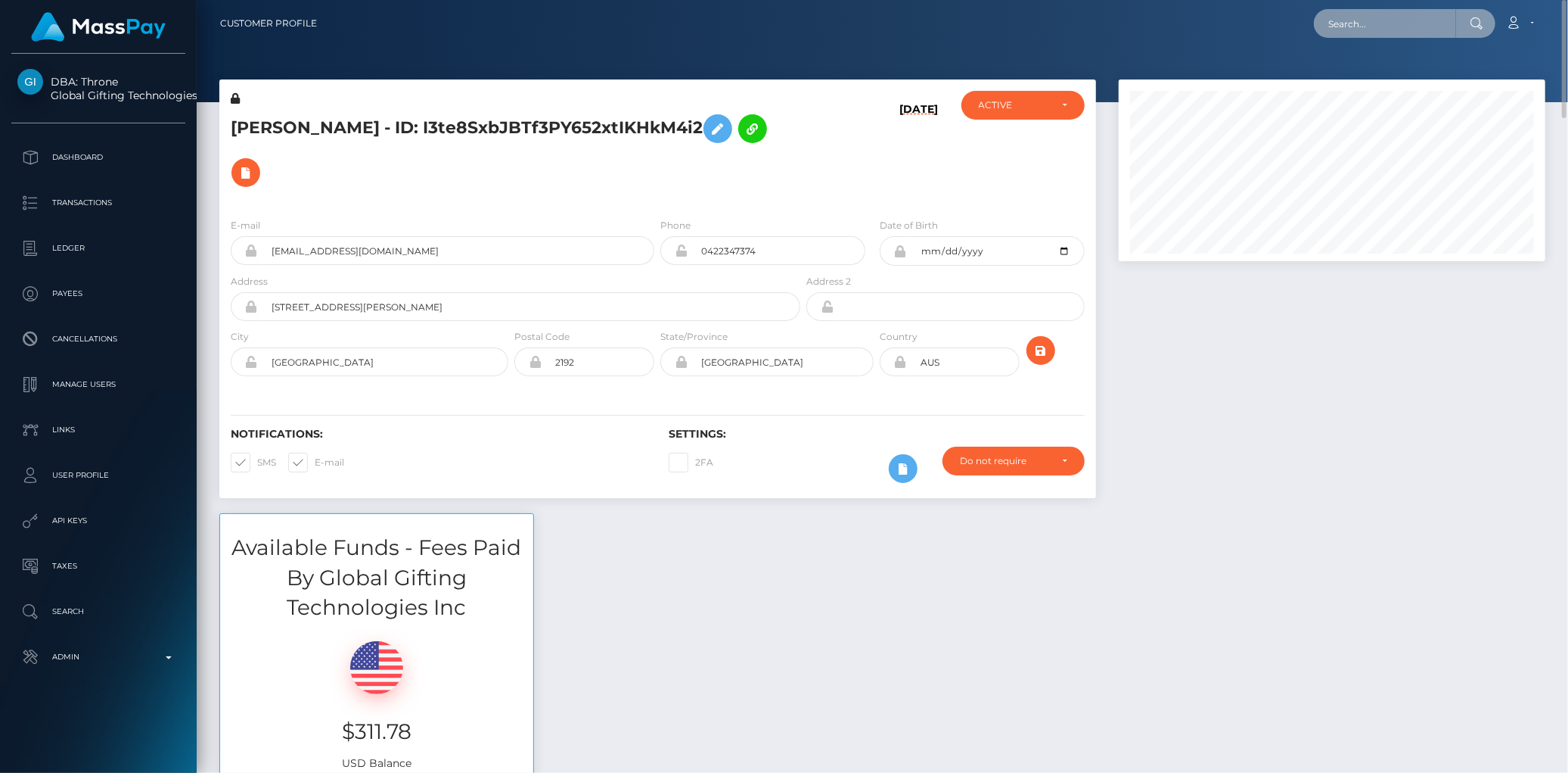
click at [1362, 24] on input "text" at bounding box center [1385, 23] width 142 height 29
paste input "1323483963"
type input "1323483963"
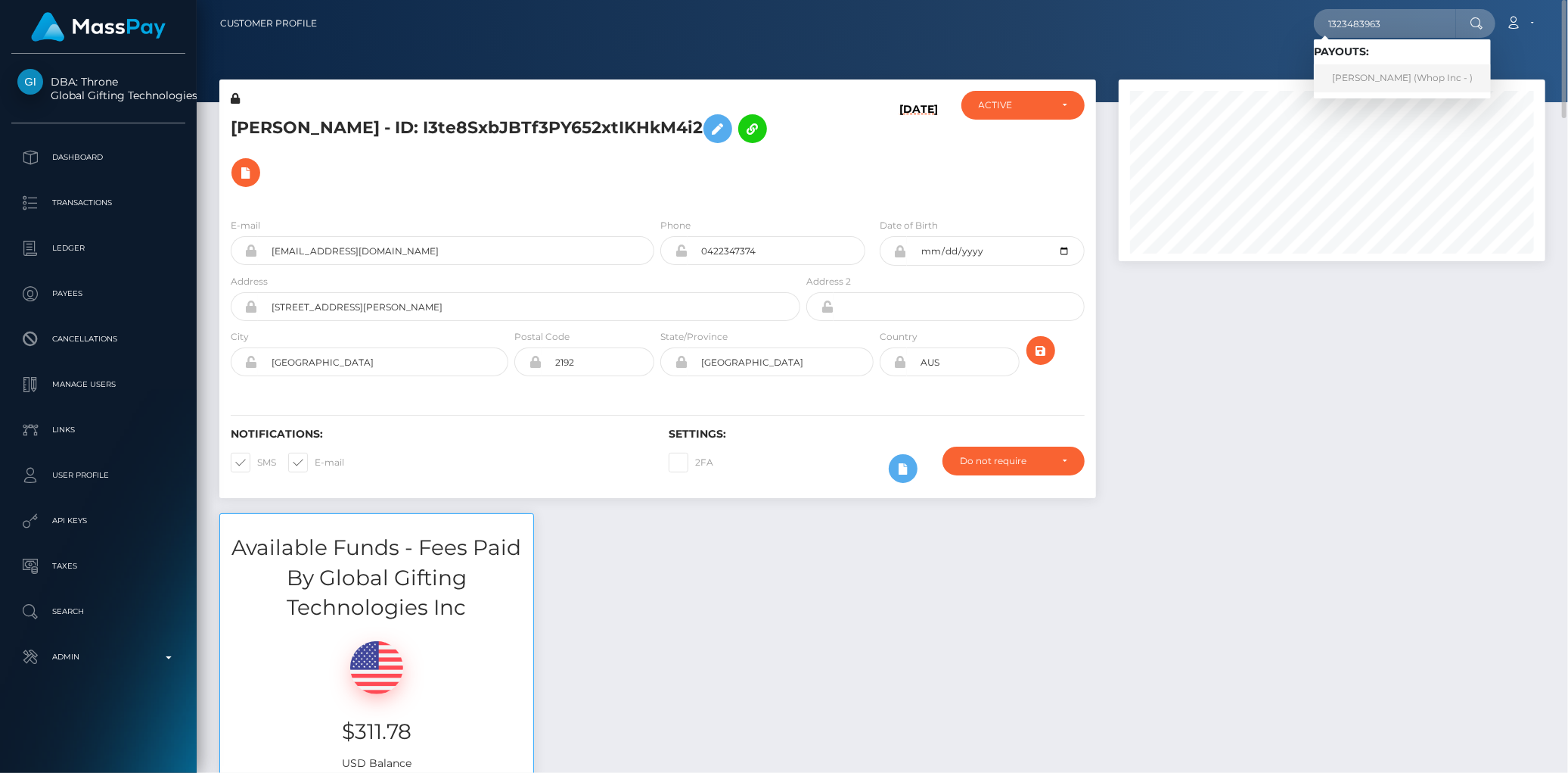
click at [1373, 74] on link "[PERSON_NAME] (Whop Inc - )" at bounding box center [1402, 78] width 177 height 28
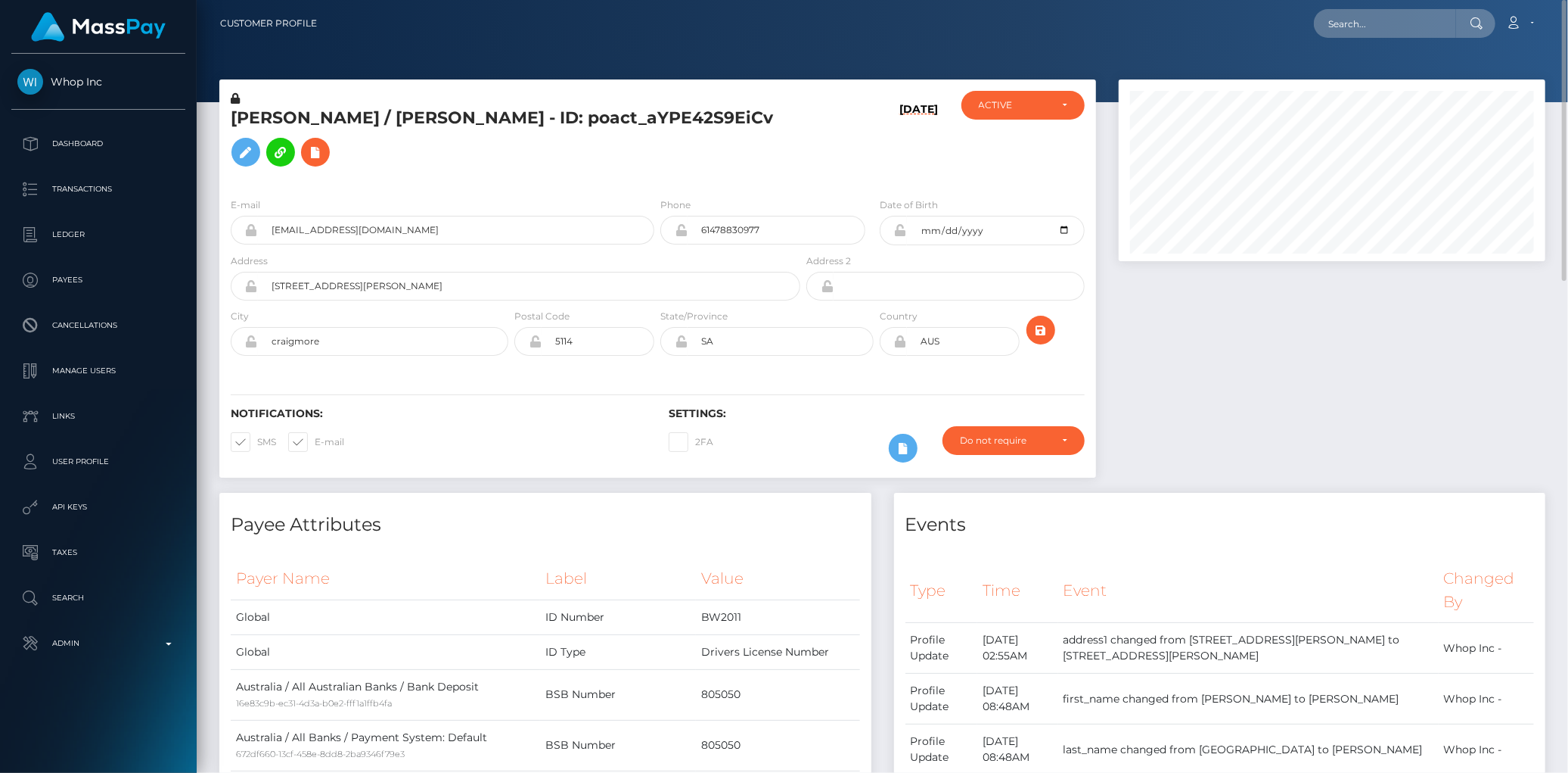
click at [1298, 51] on div at bounding box center [882, 51] width 1372 height 102
click at [1317, 37] on div "Loading... Loading... Account Edit Profile Logout" at bounding box center [937, 24] width 1216 height 32
click at [1329, 25] on input "text" at bounding box center [1385, 23] width 142 height 29
paste input "1323166526"
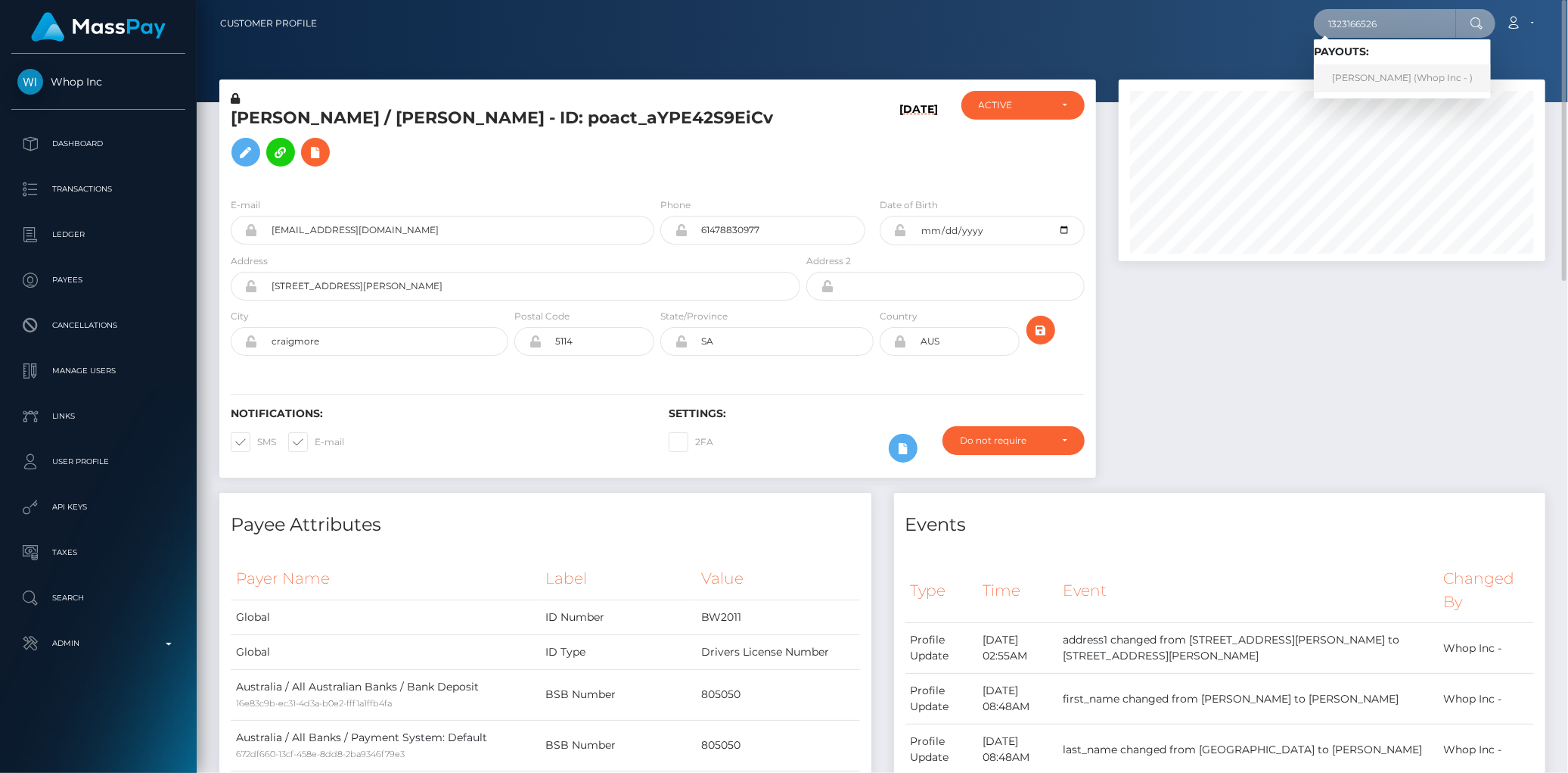
type input "1323166526"
click at [1362, 73] on link "[PERSON_NAME] (Whop Inc - )" at bounding box center [1402, 78] width 177 height 28
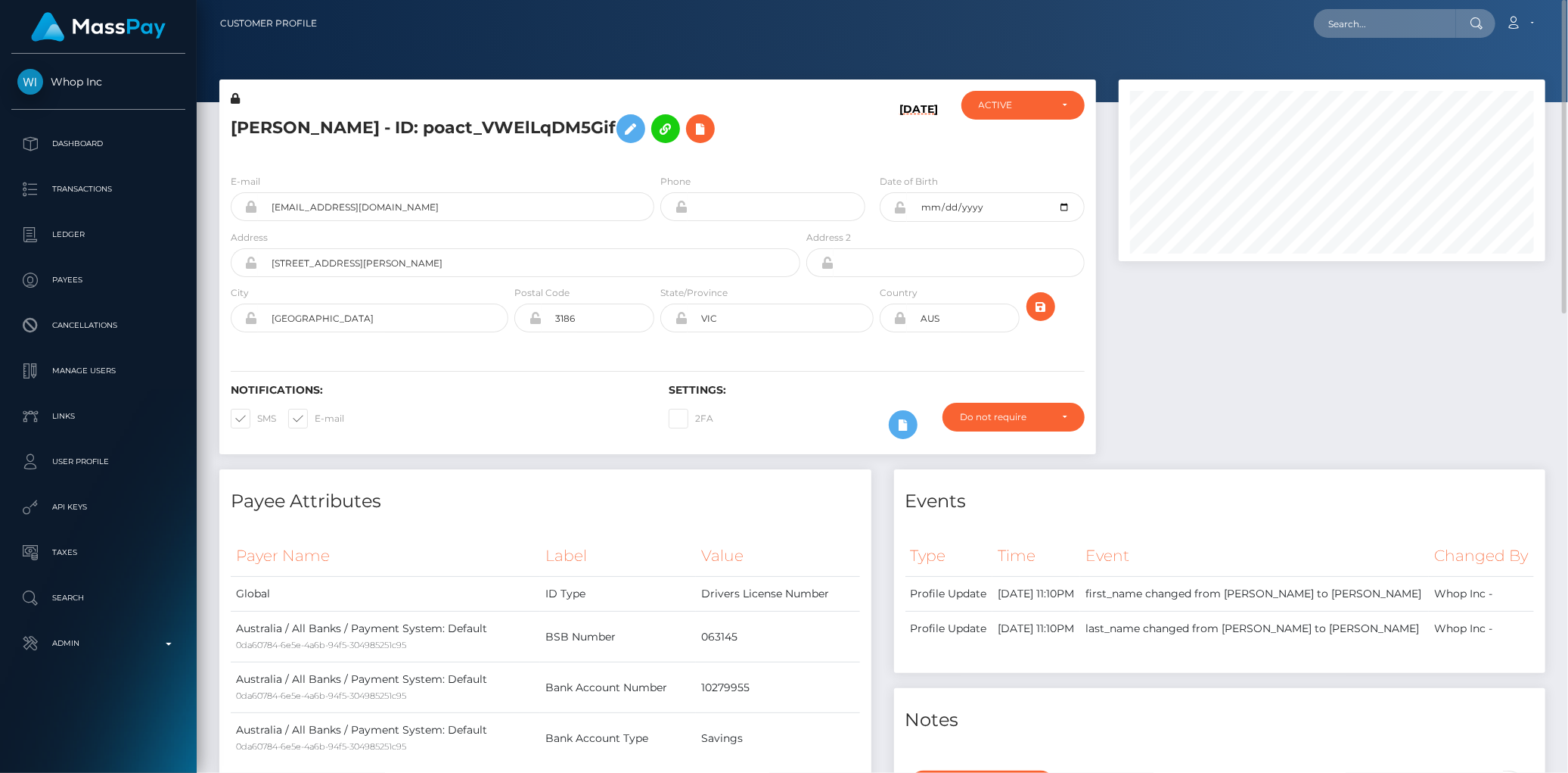
click at [1311, 24] on div "Loading... Loading... Account Edit Profile Logout" at bounding box center [937, 24] width 1216 height 32
click at [1342, 18] on input "text" at bounding box center [1385, 23] width 142 height 29
paste input "1333859420"
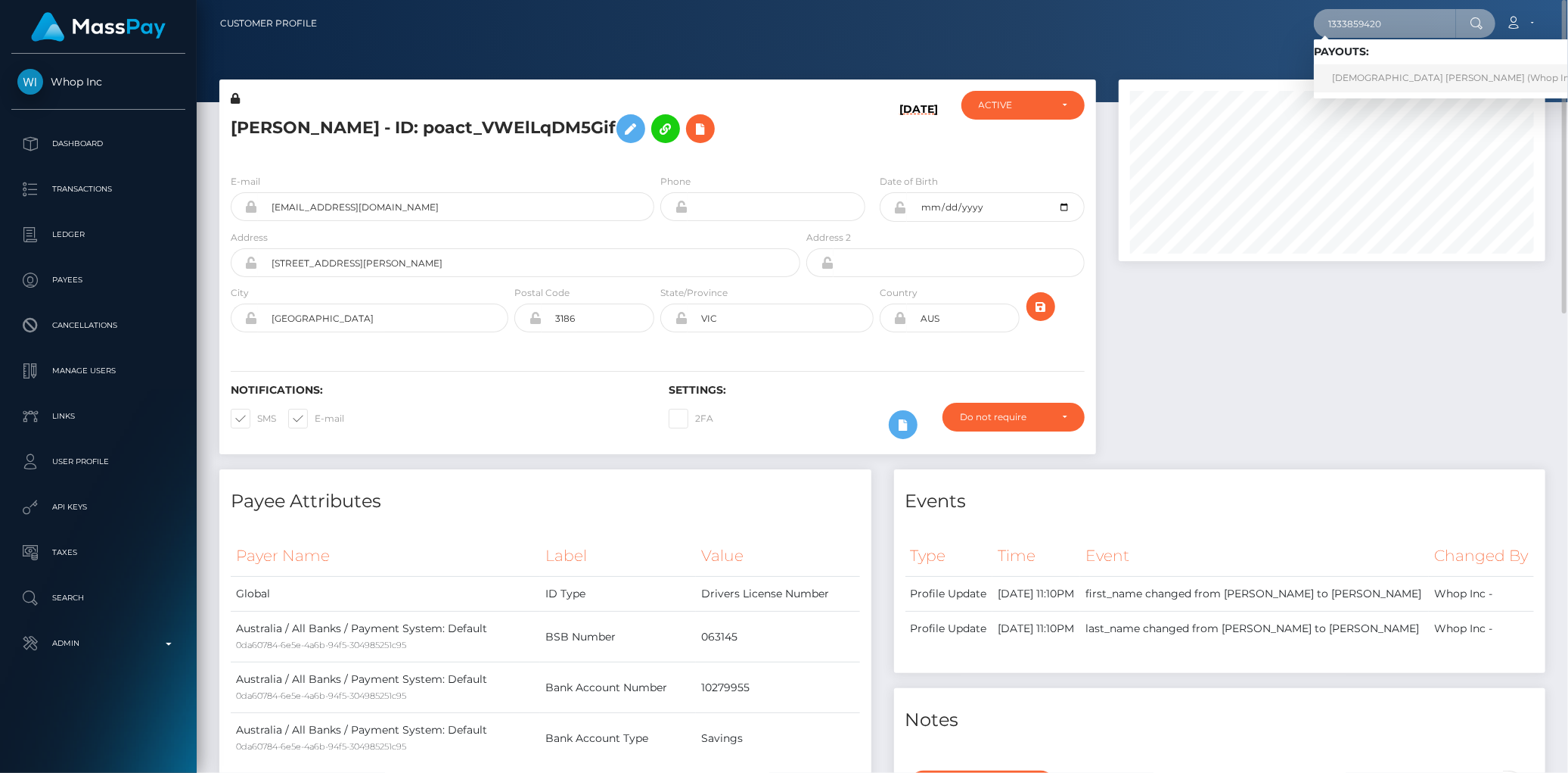
type input "1333859420"
click at [1370, 73] on link "JEVAUNIE ANTONIO DAYE (Whop Inc - )" at bounding box center [1459, 78] width 291 height 28
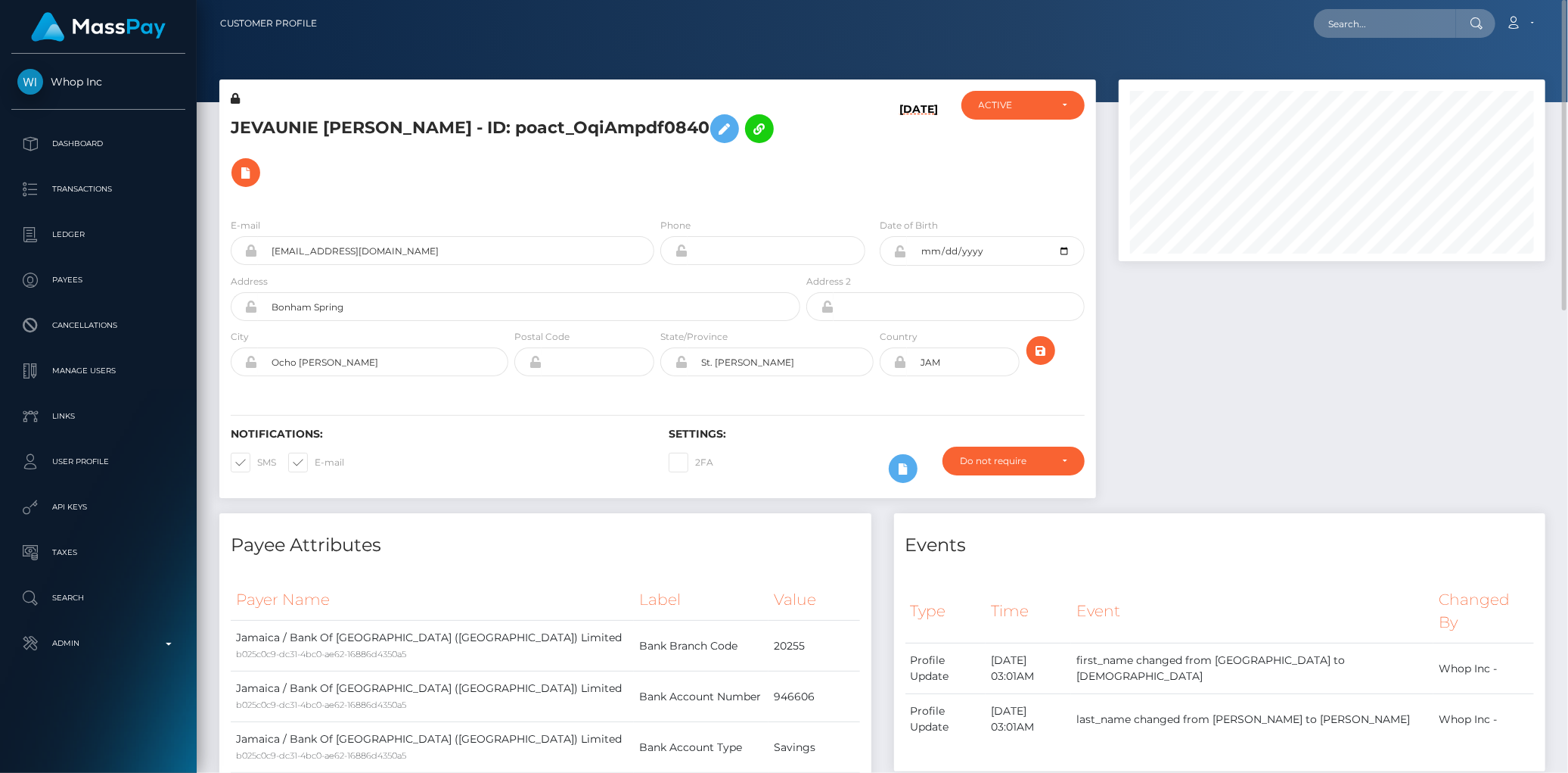
click at [330, 233] on div "E-mail [EMAIL_ADDRESS][DOMAIN_NAME]" at bounding box center [442, 241] width 423 height 48
click at [327, 241] on input "[EMAIL_ADDRESS][DOMAIN_NAME]" at bounding box center [456, 250] width 397 height 29
click at [327, 241] on input "traderdaye@gmail.com" at bounding box center [456, 250] width 397 height 29
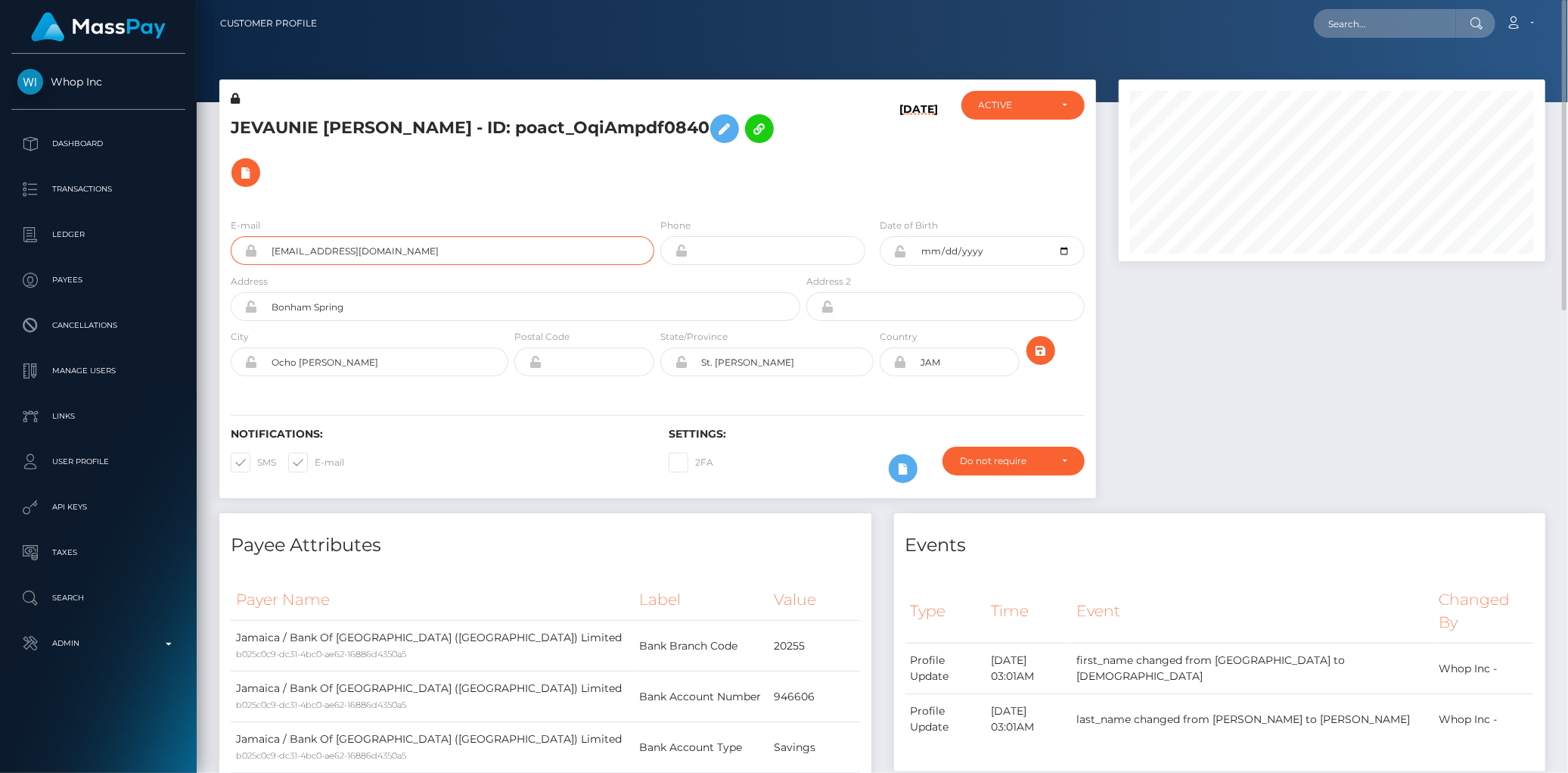
click at [327, 241] on input "traderdaye@gmail.com" at bounding box center [456, 250] width 397 height 29
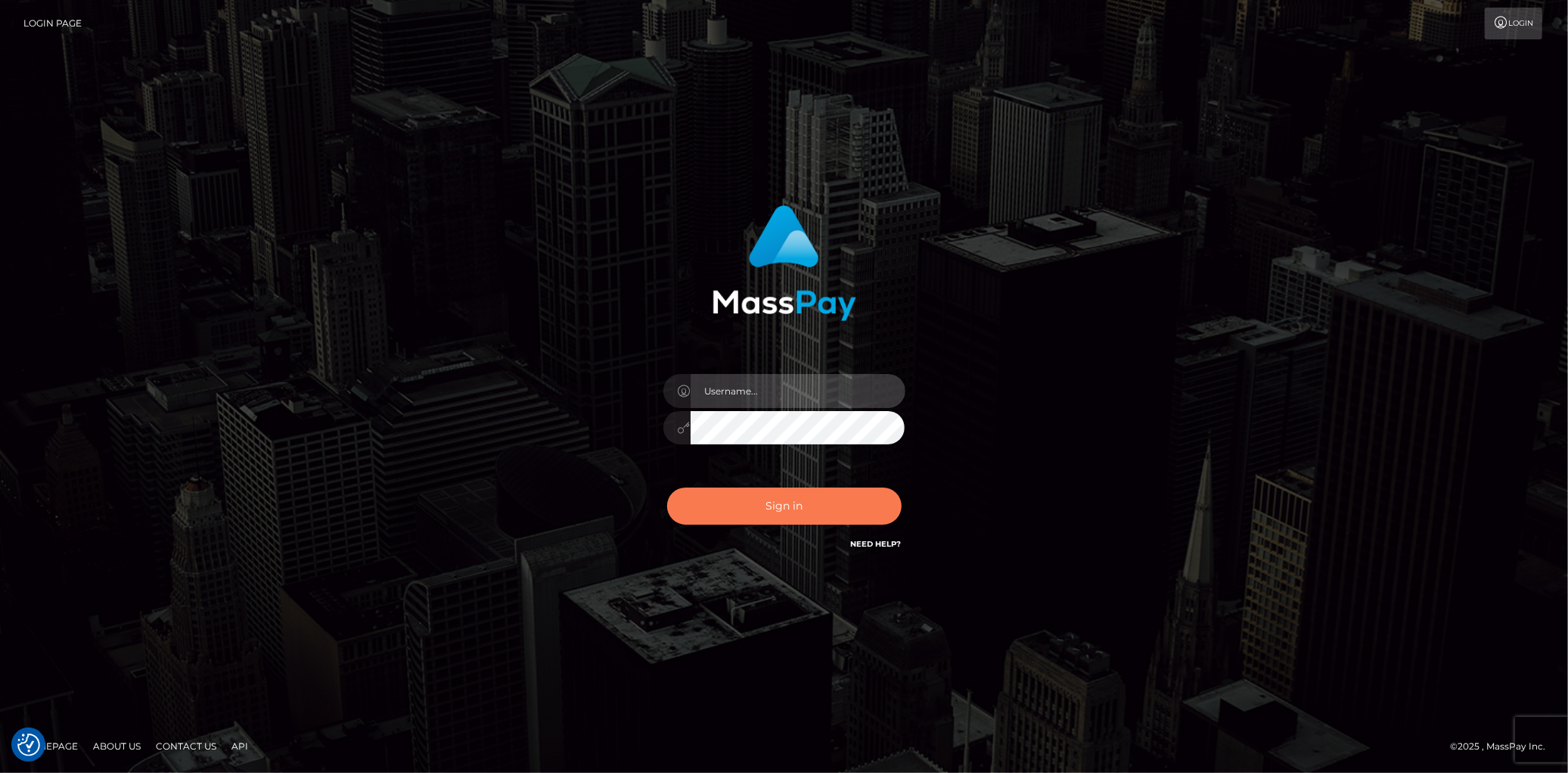
type input "[PERSON_NAME]"
click at [821, 519] on button "Sign in" at bounding box center [784, 505] width 234 height 37
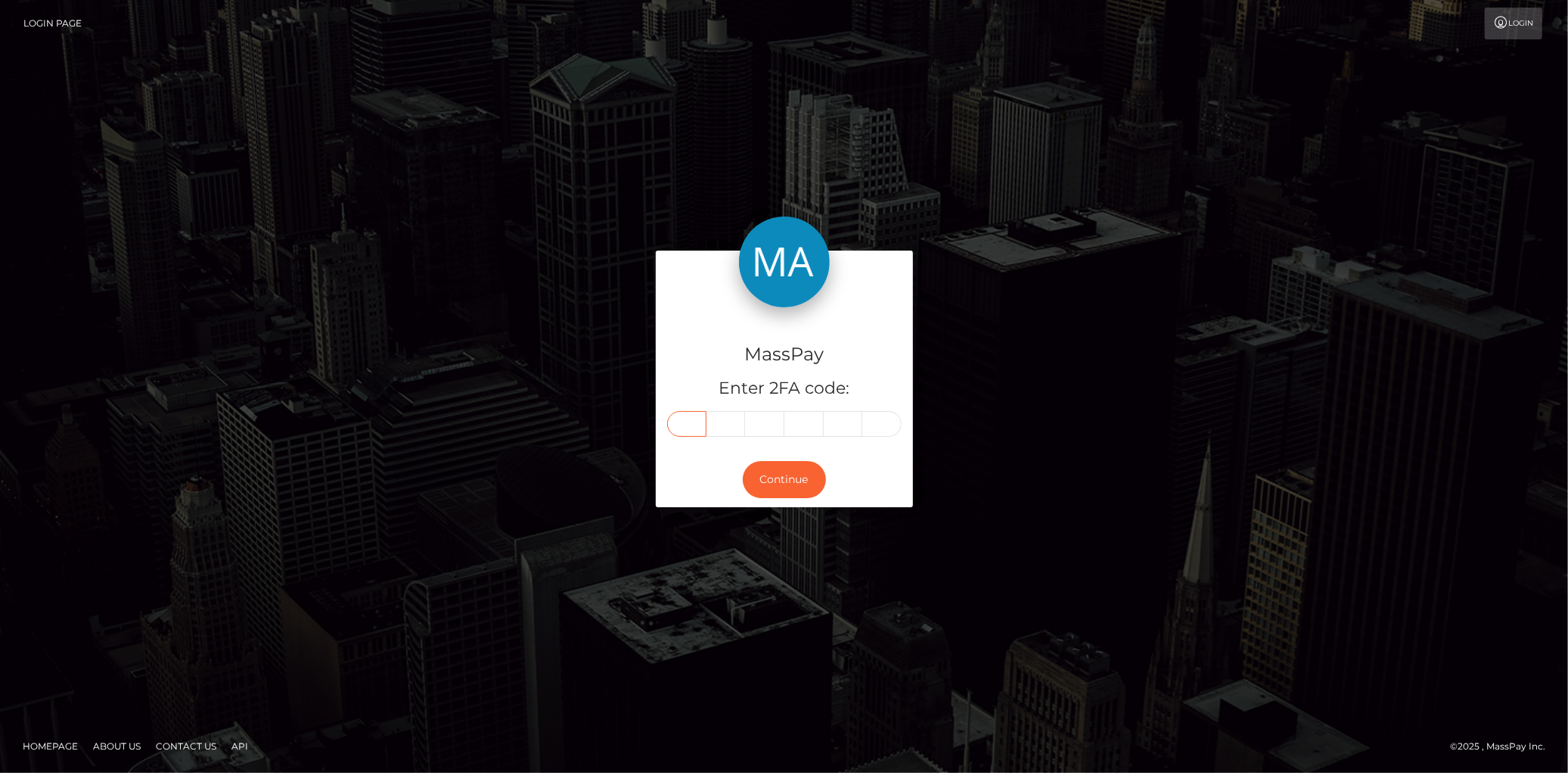
drag, startPoint x: 820, startPoint y: 518, endPoint x: 694, endPoint y: 411, distance: 165.3
click at [694, 411] on input "text" at bounding box center [687, 424] width 40 height 26
type input "5"
type input "3"
type input "0"
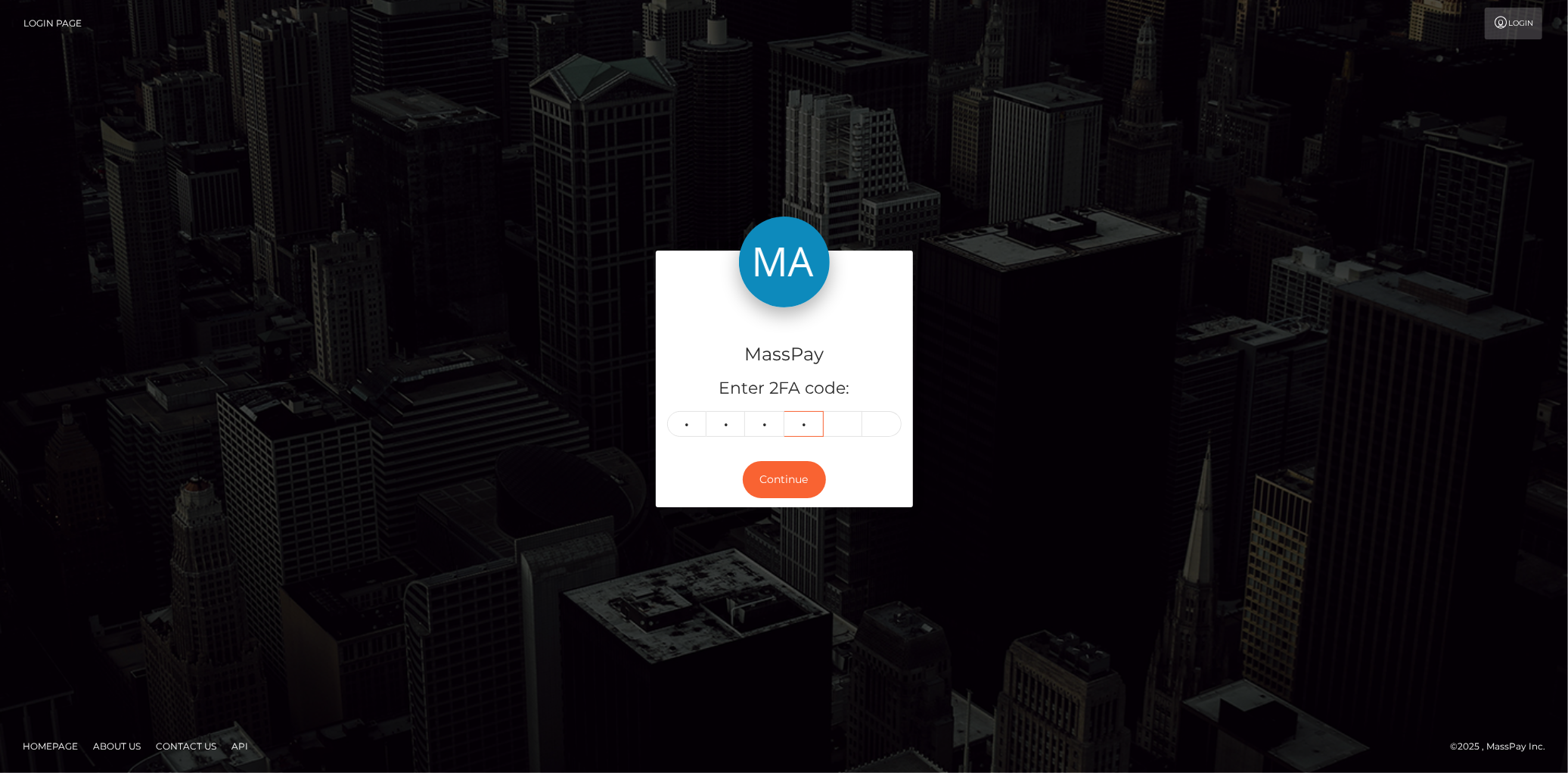
type input "3"
type input "7"
type input "0"
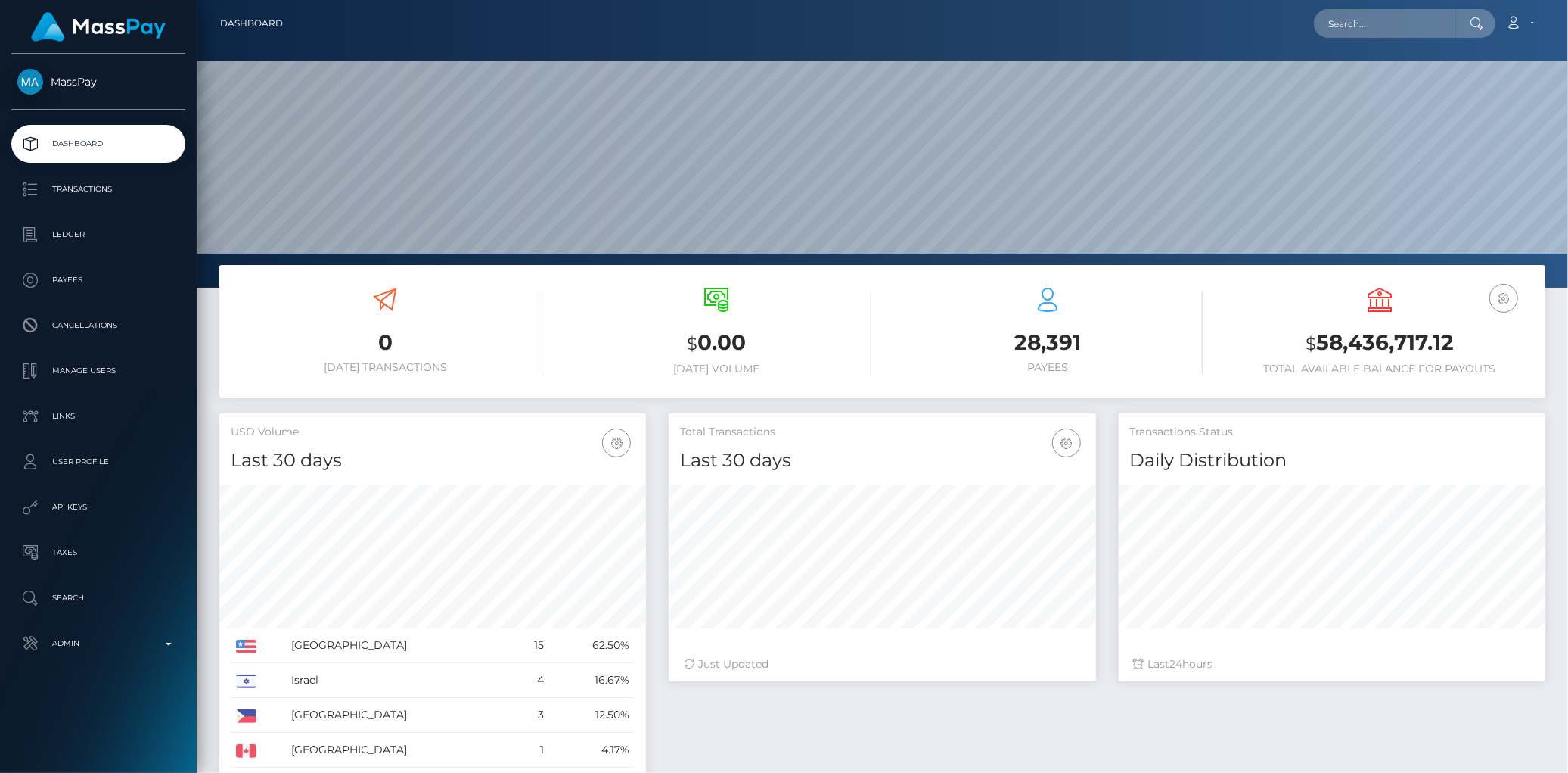
scroll to position [268, 426]
click at [1340, 48] on div at bounding box center [882, 144] width 1372 height 288
click at [1349, 34] on input "text" at bounding box center [1385, 23] width 142 height 29
paste input "poact_ryDaEo1CD6ah"
type input "poact_ryDaEo1CD6ah"
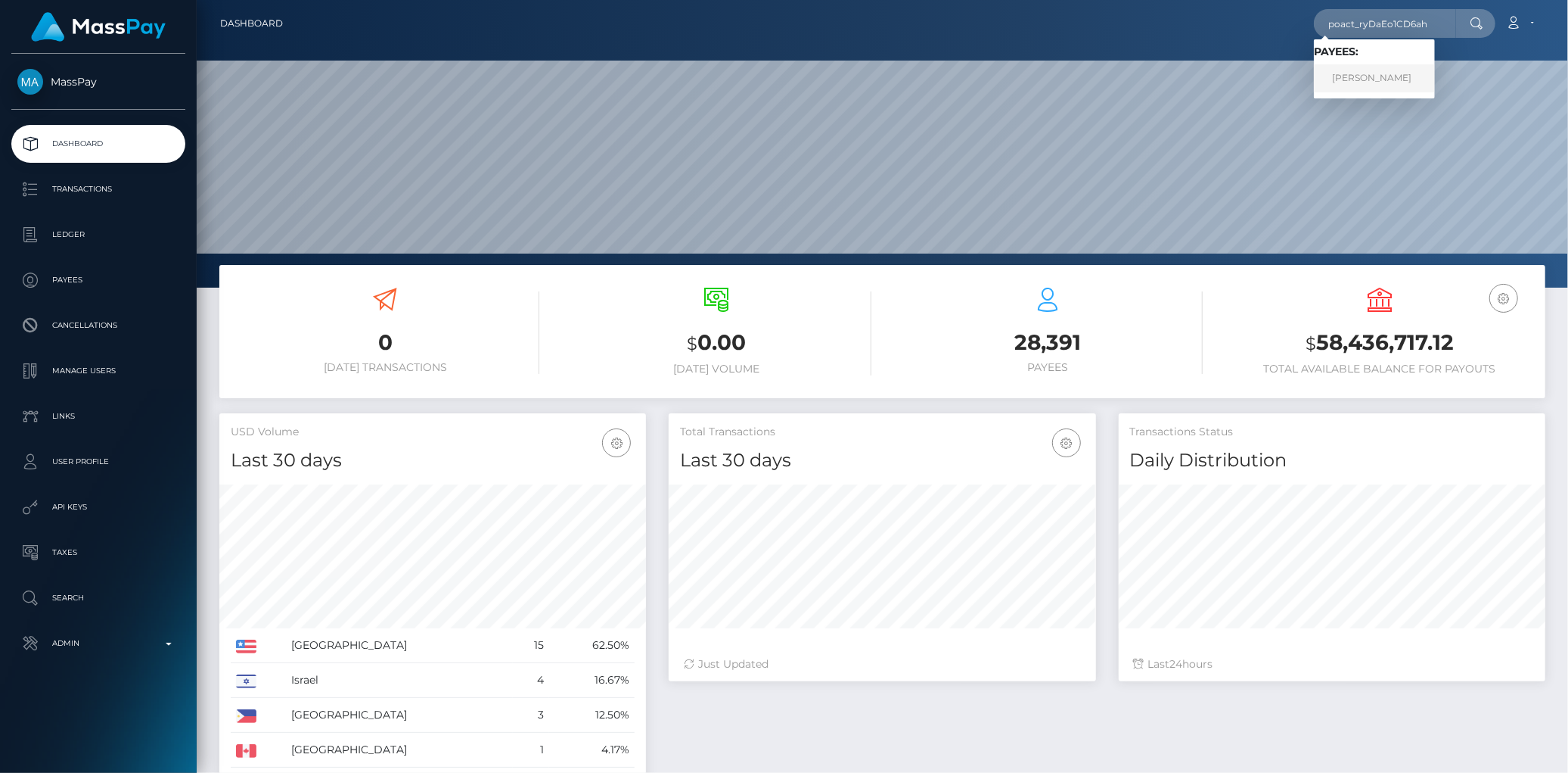
click at [1377, 73] on link "Harshit gaur" at bounding box center [1375, 78] width 121 height 28
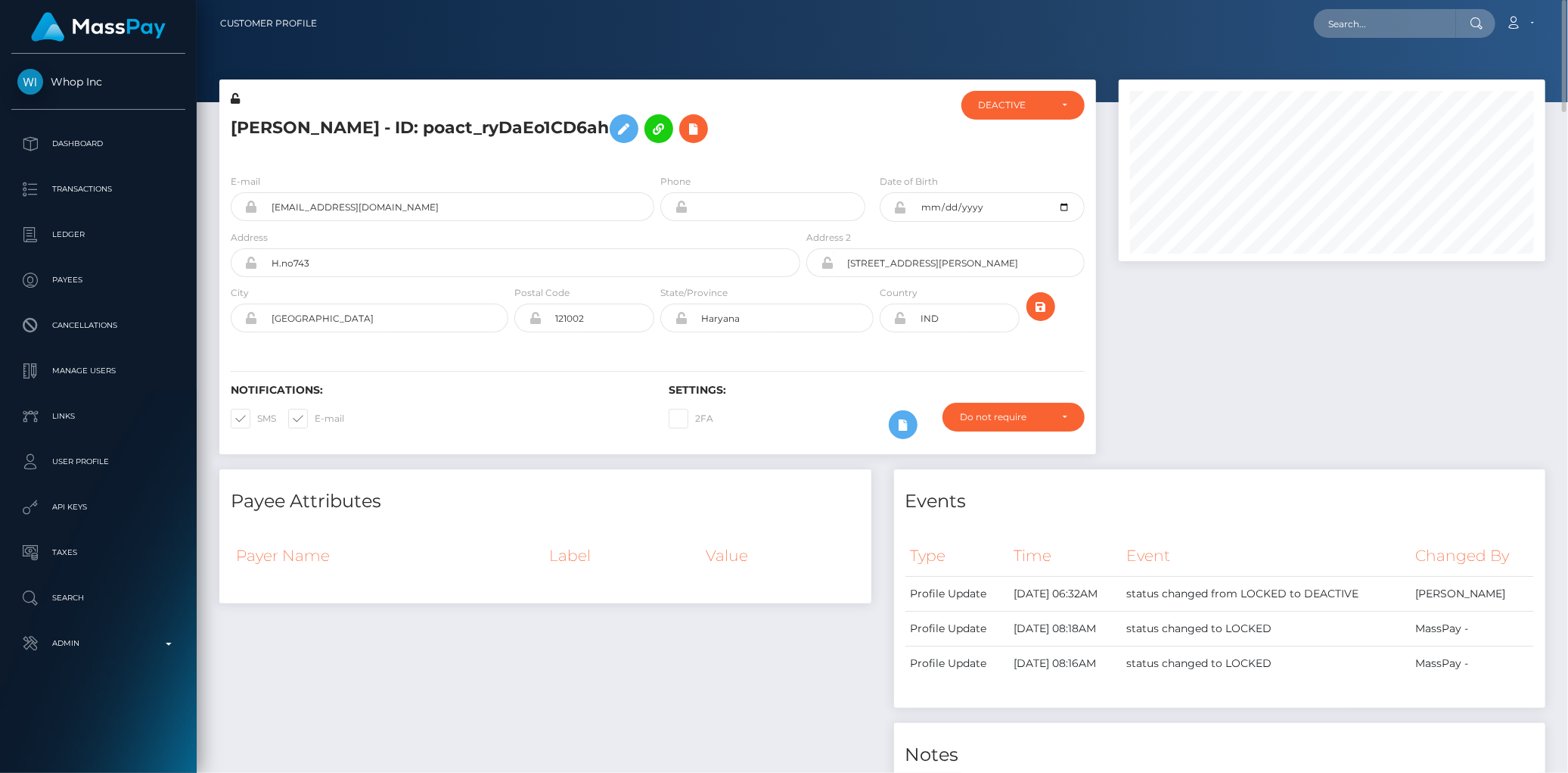
click at [515, 110] on h5 "Harshit gaur - ID: poact_ryDaEo1CD6ah" at bounding box center [512, 129] width 561 height 44
click at [513, 110] on h5 "Harshit gaur - ID: poact_ryDaEo1CD6ah" at bounding box center [512, 129] width 561 height 44
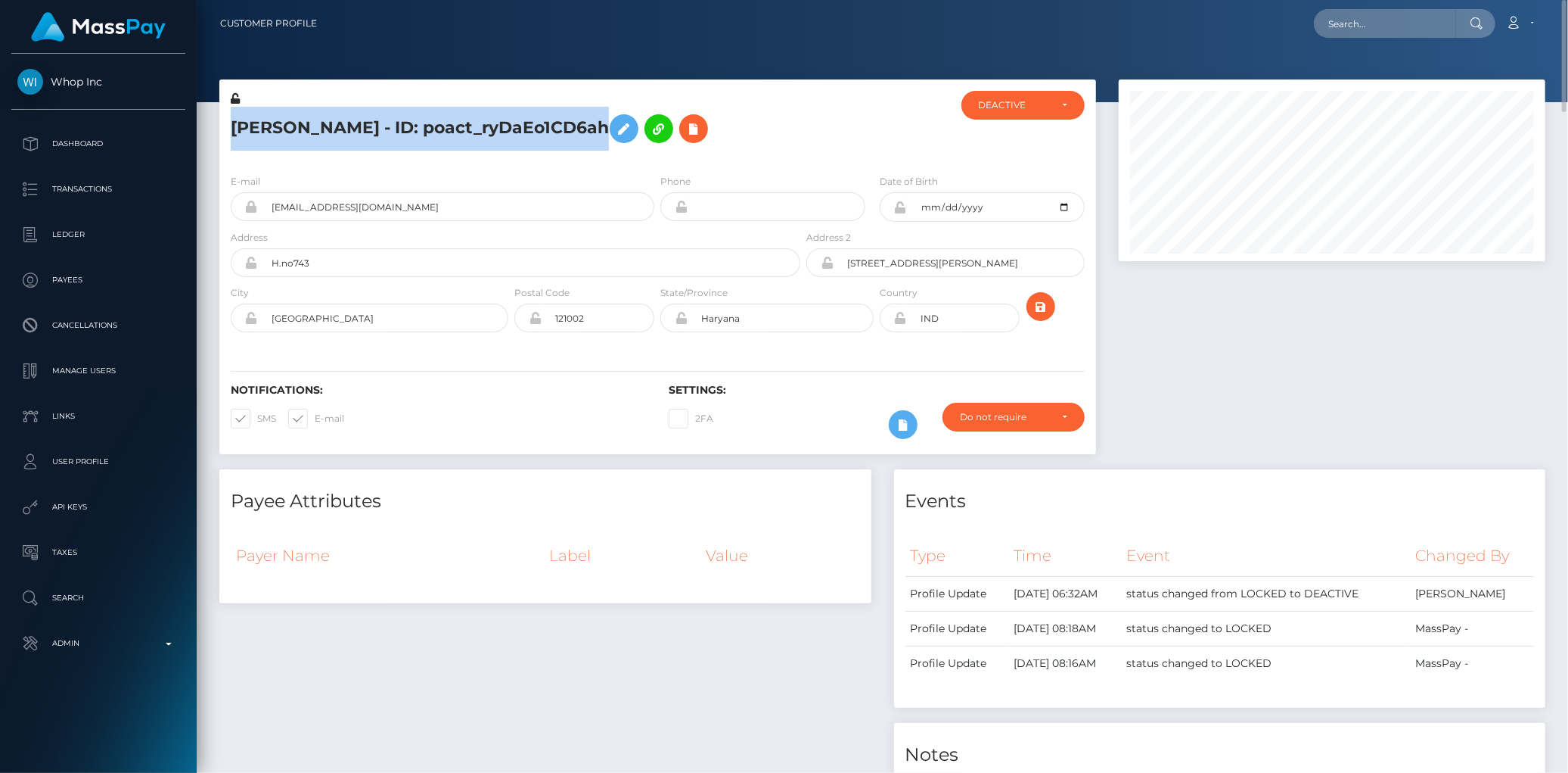
click at [513, 110] on h5 "Harshit gaur - ID: poact_ryDaEo1CD6ah" at bounding box center [512, 129] width 561 height 44
copy h5 "Harshit gaur - ID: poact_ryDaEo1CD6ah"
